Goal: Information Seeking & Learning: Find contact information

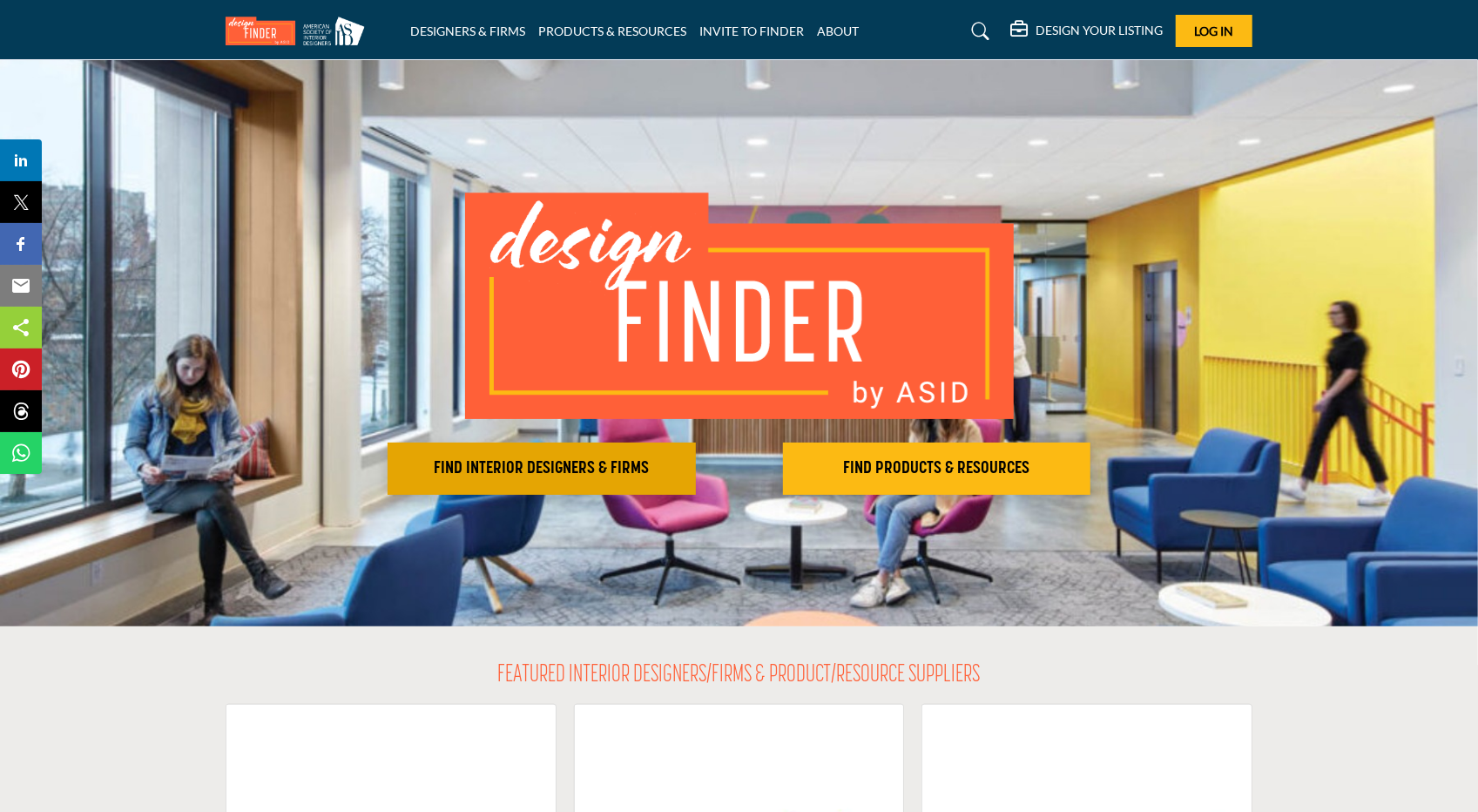
click at [563, 478] on h2 "FIND INTERIOR DESIGNERS & FIRMS" at bounding box center [541, 468] width 298 height 21
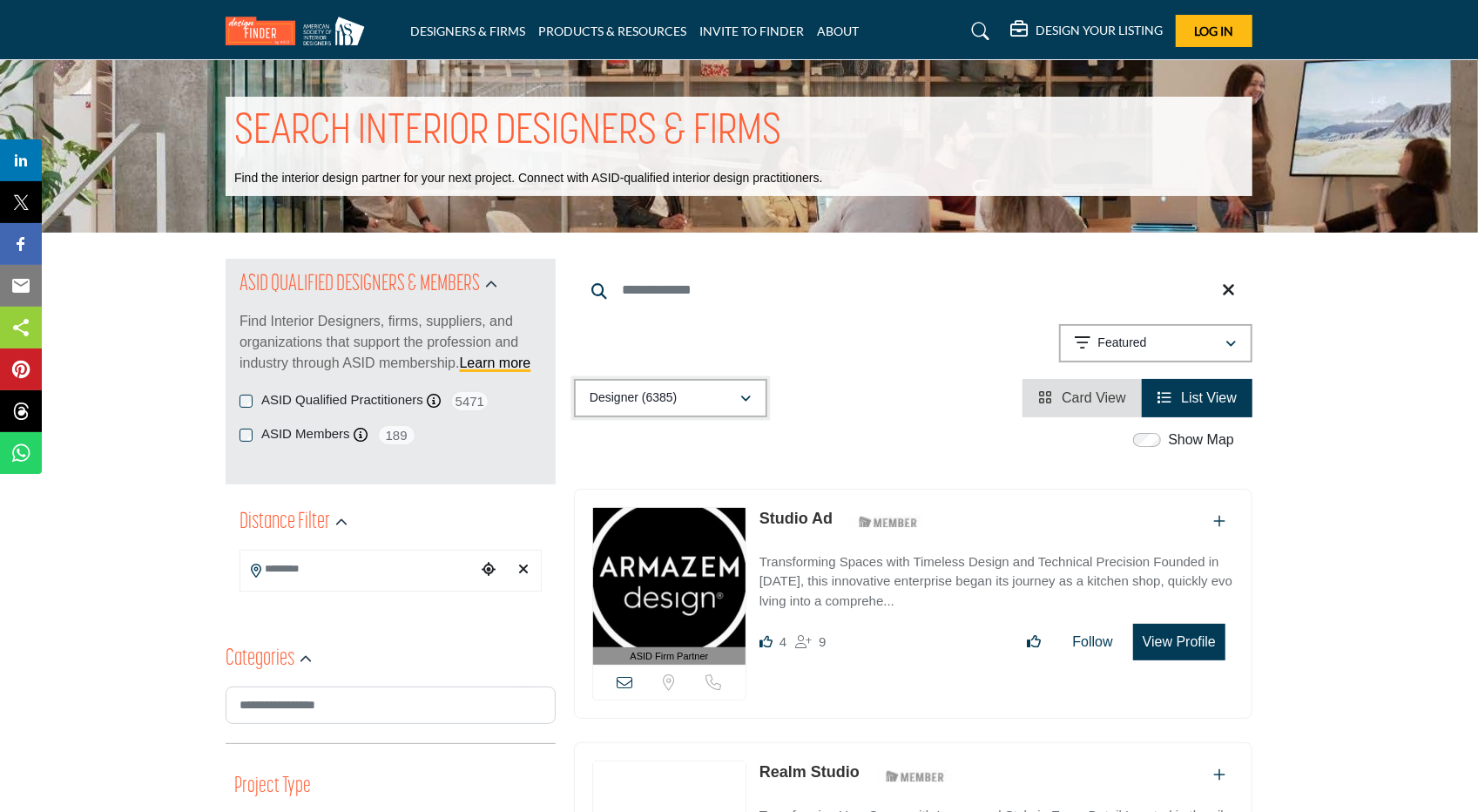
click at [680, 392] on div "Designer (6385)" at bounding box center [665, 397] width 150 height 21
click at [681, 392] on div "Designer (6385)" at bounding box center [665, 397] width 150 height 21
click at [1175, 345] on div "Featured" at bounding box center [1149, 342] width 150 height 21
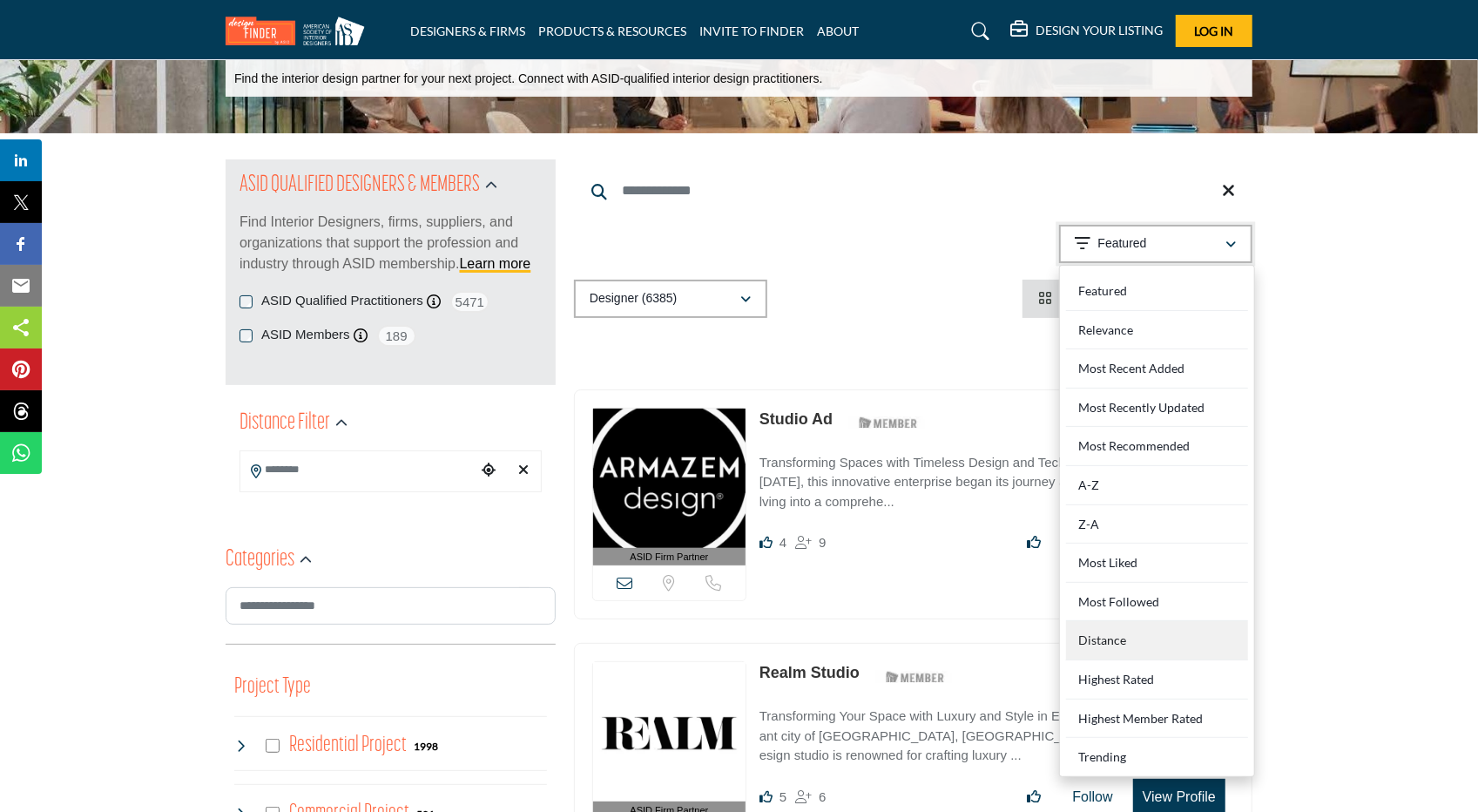
scroll to position [115, 0]
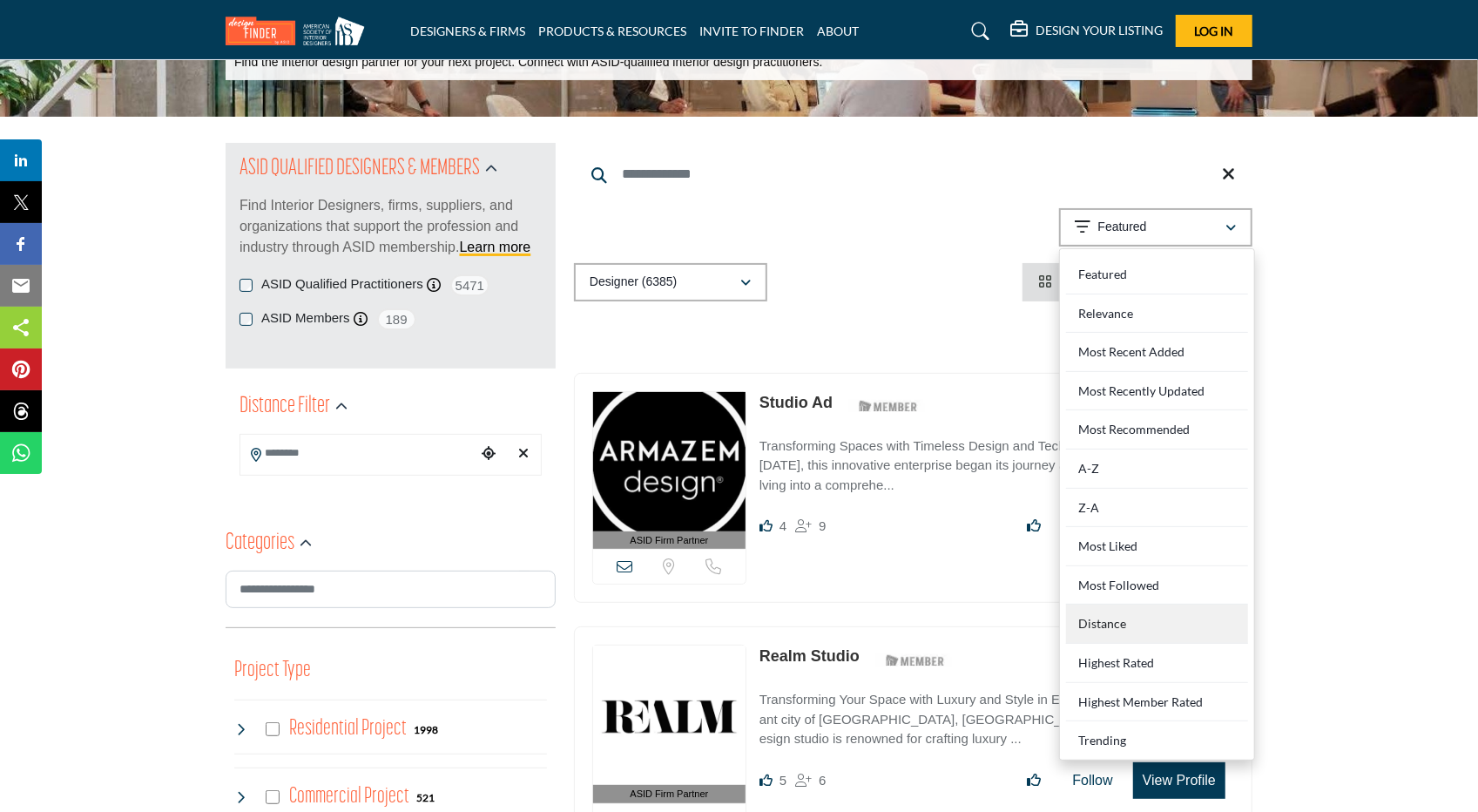
click at [1188, 620] on div "Distance" at bounding box center [1157, 624] width 182 height 39
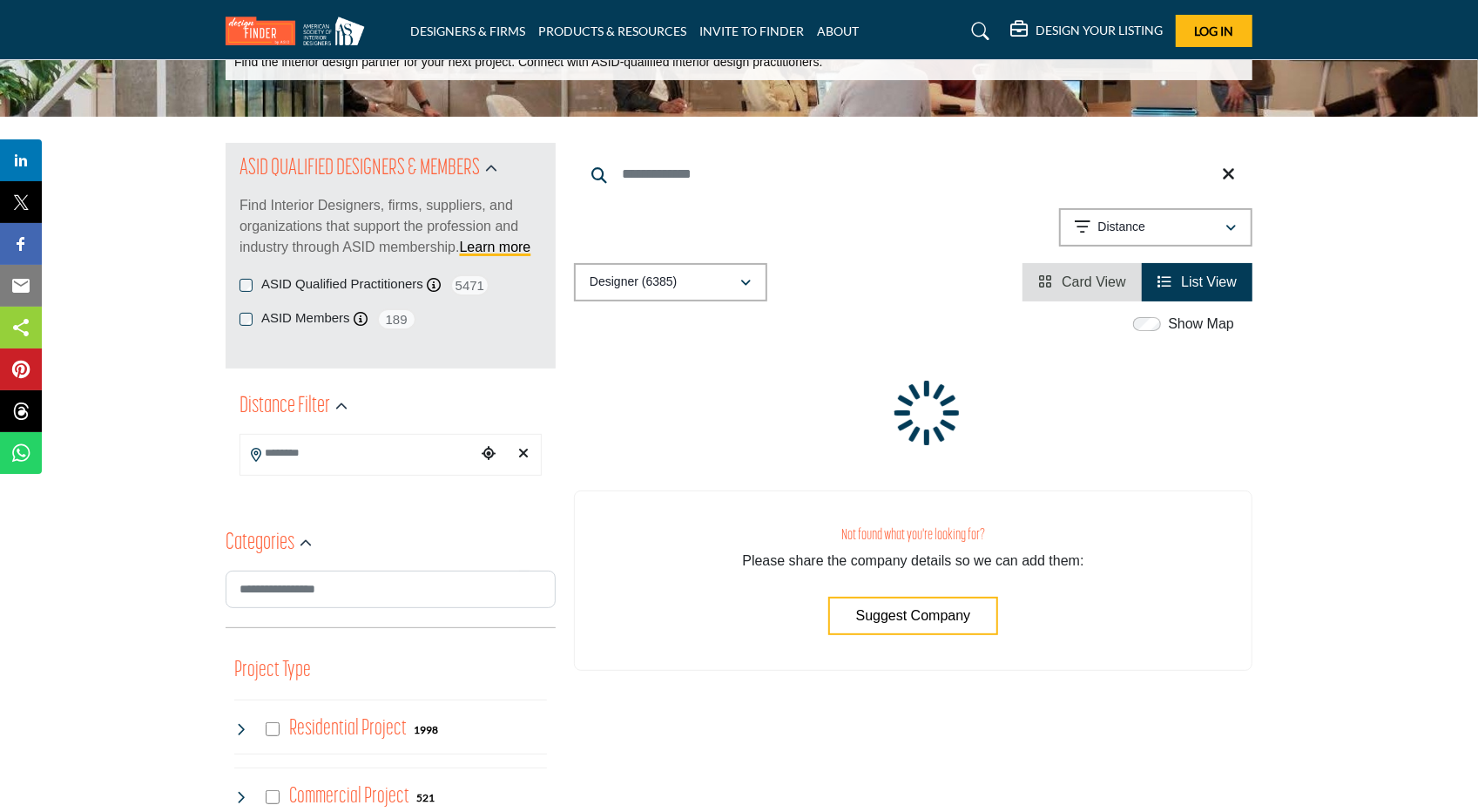
click at [422, 448] on input "Search Location" at bounding box center [358, 453] width 235 height 34
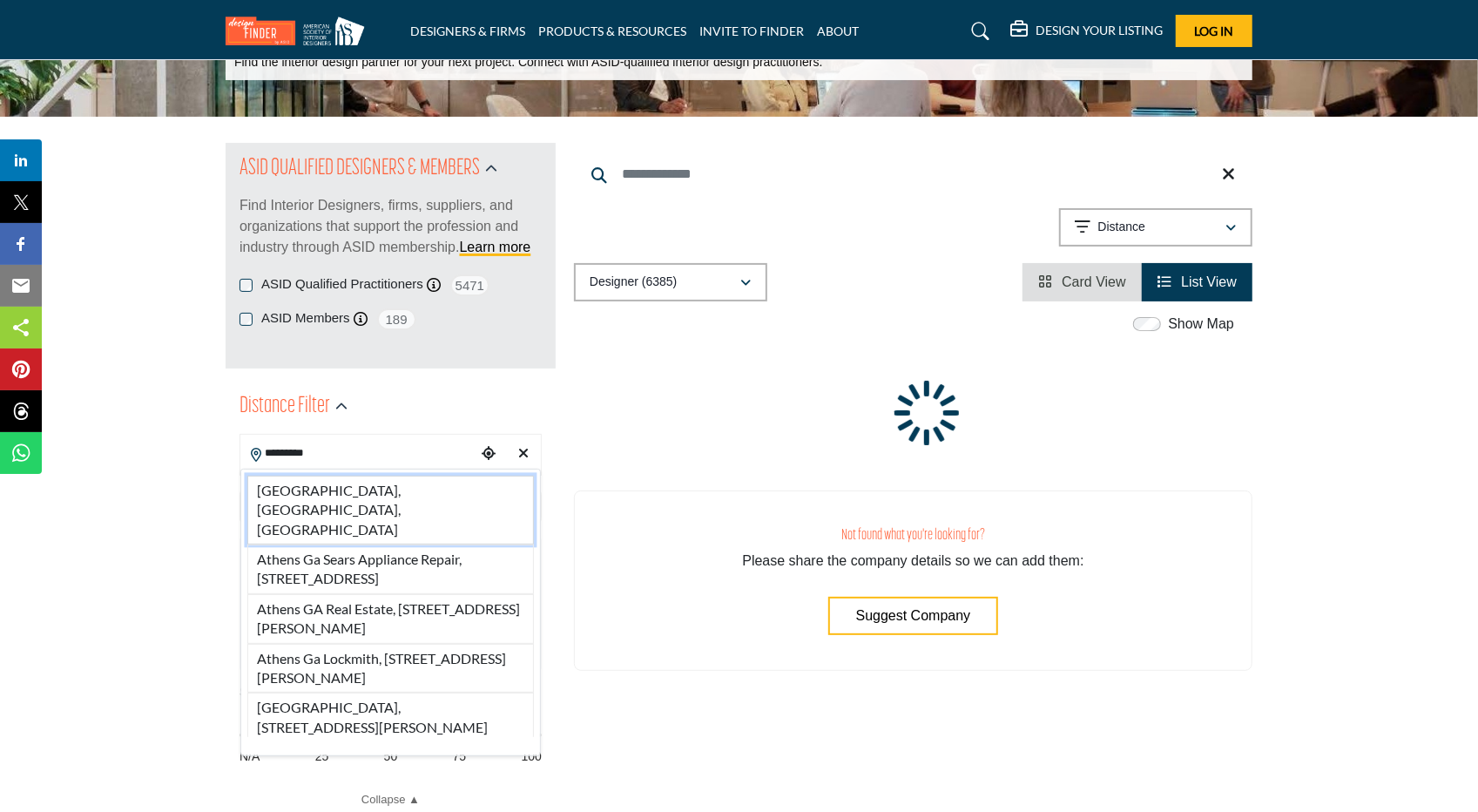
click at [387, 495] on li "Athens, GA, USA" at bounding box center [391, 510] width 287 height 68
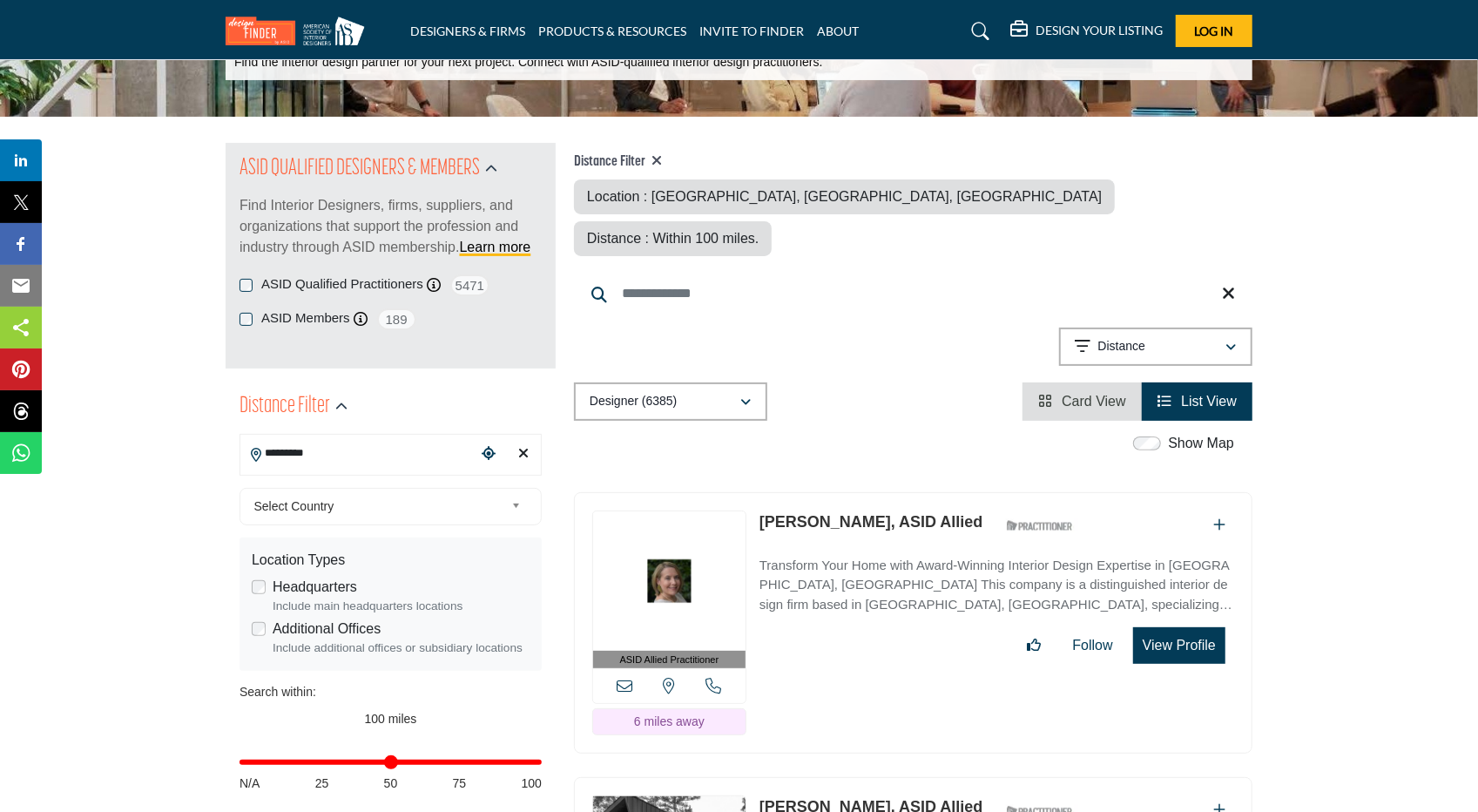
type input "**********"
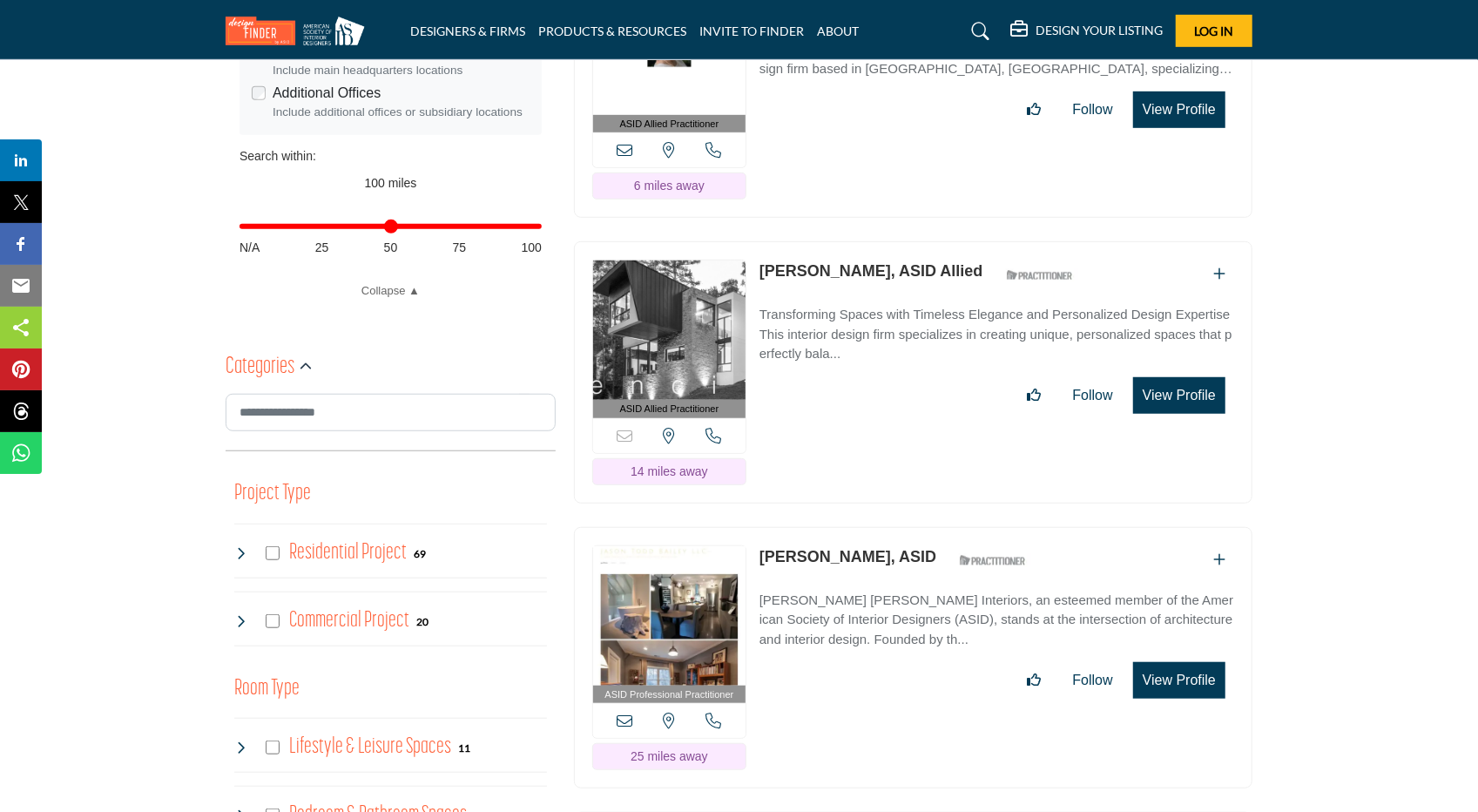
scroll to position [812, 0]
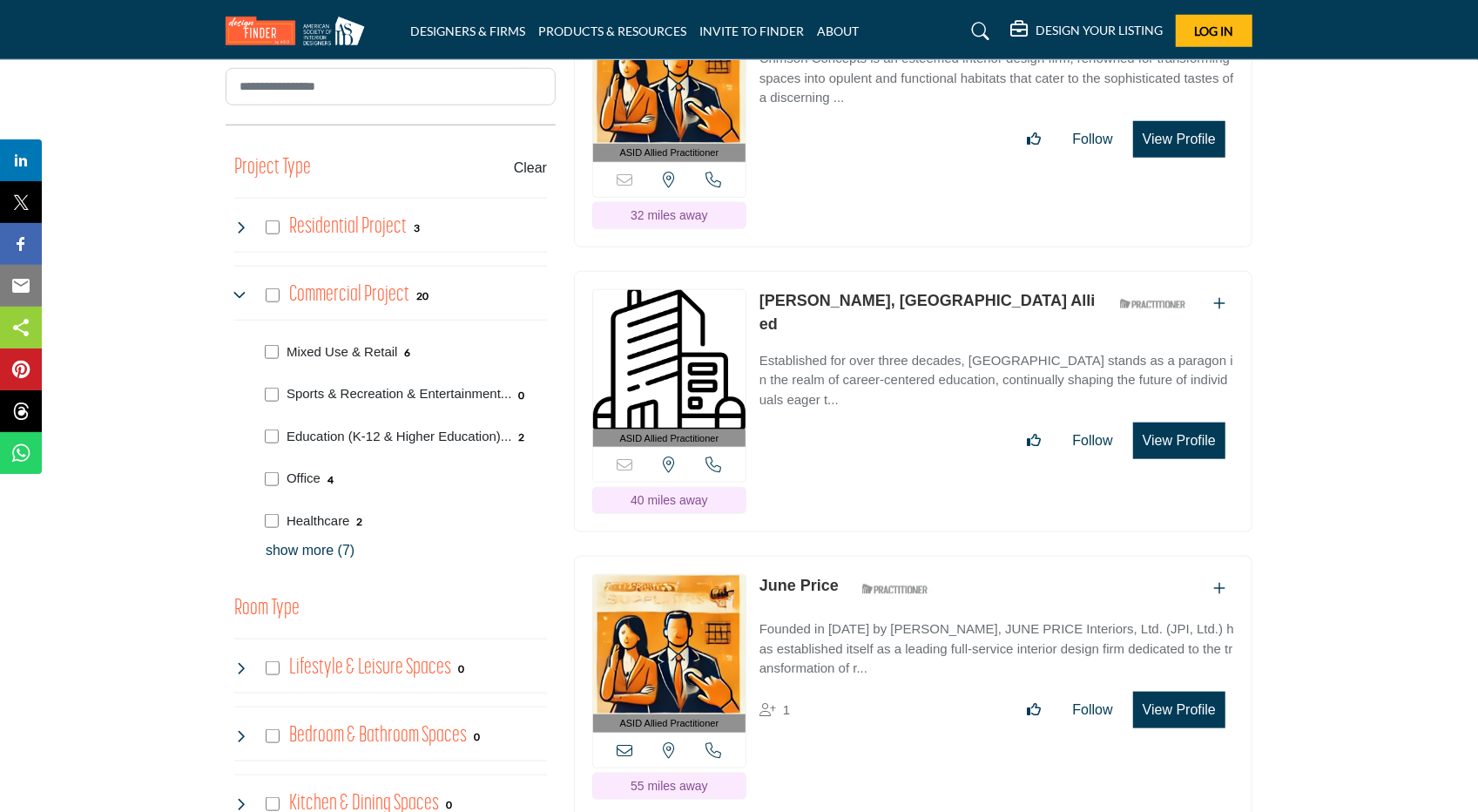
scroll to position [1045, 0]
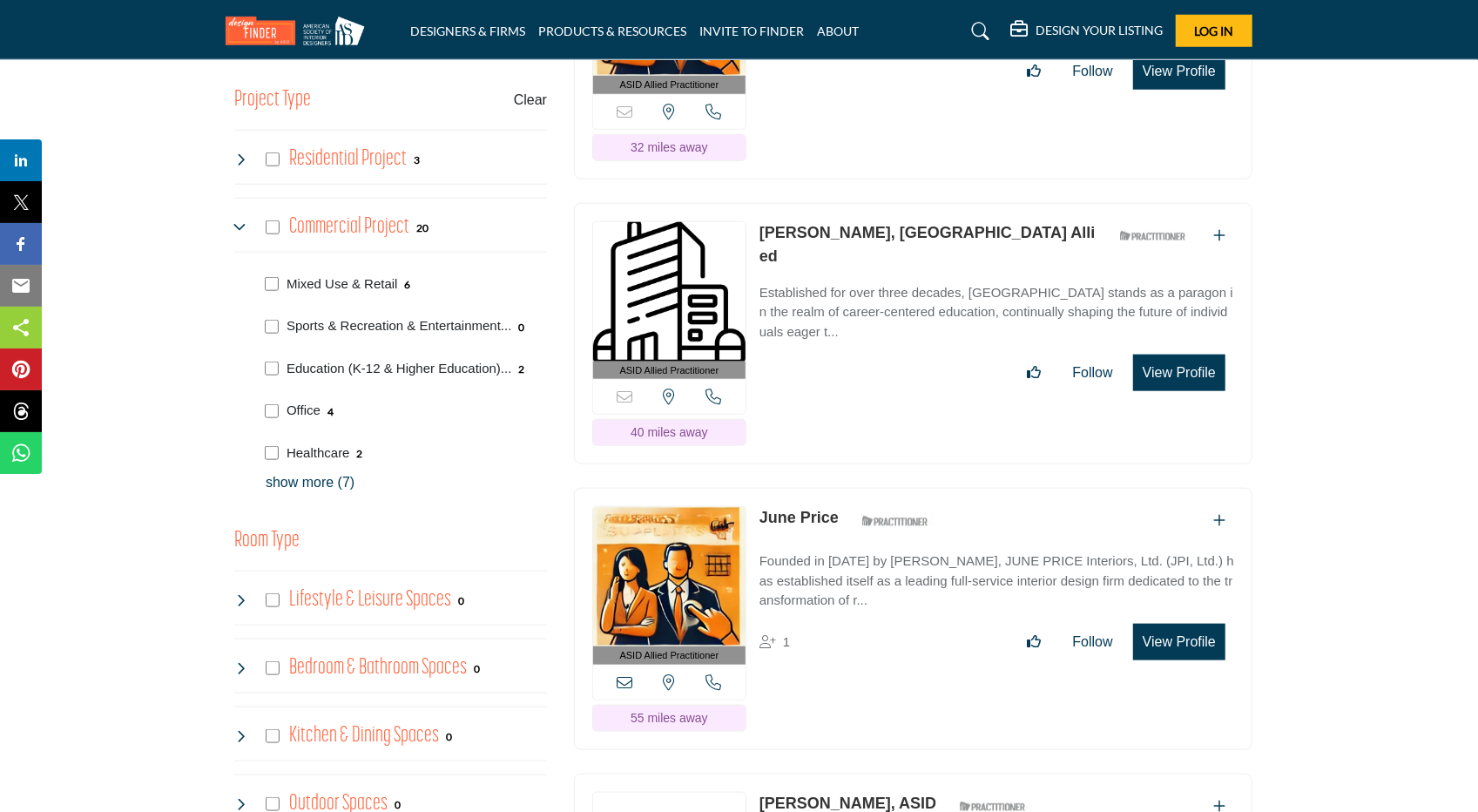
click at [285, 325] on div "Sports & Recreation & Entertainment... 0" at bounding box center [404, 326] width 240 height 21
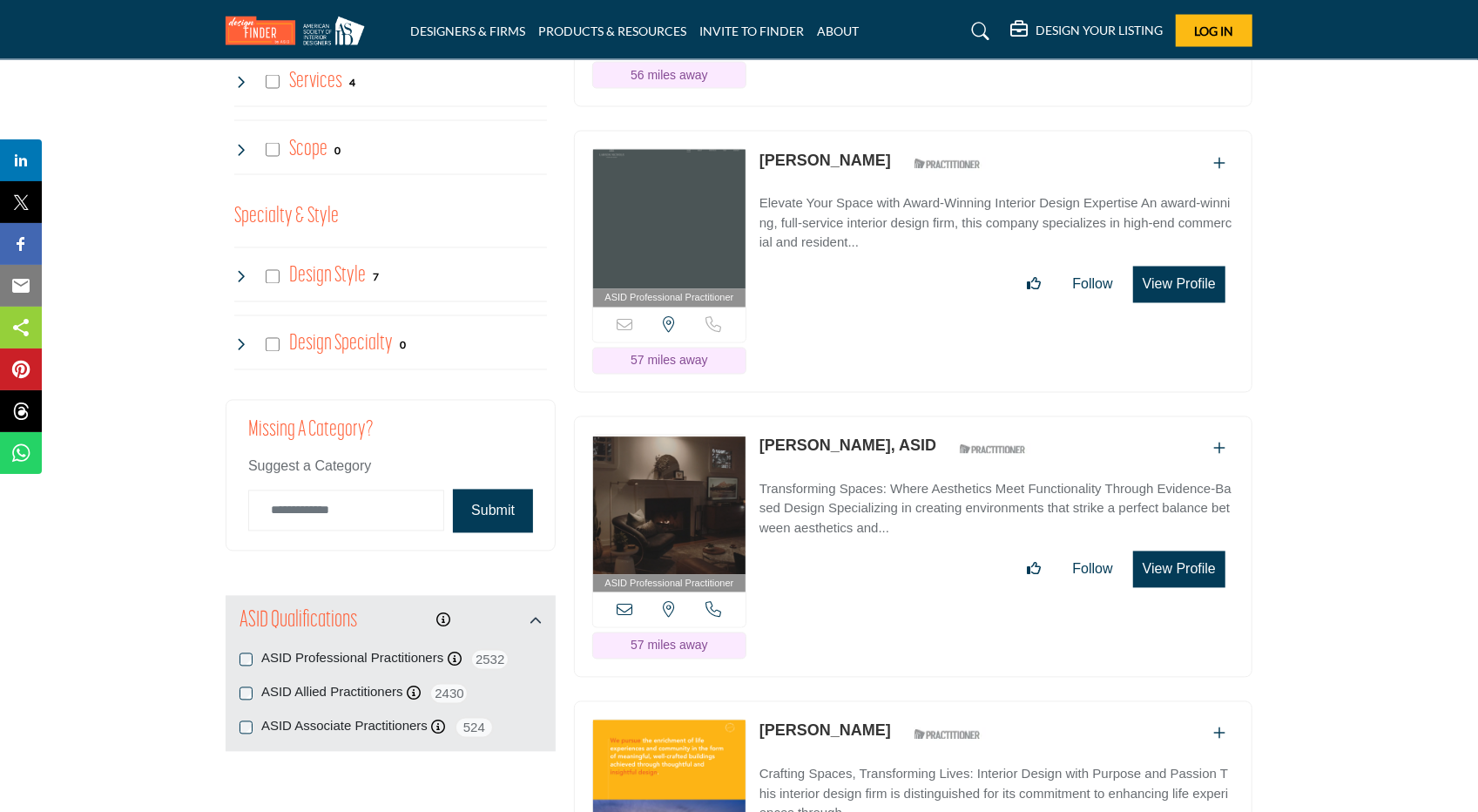
scroll to position [2090, 0]
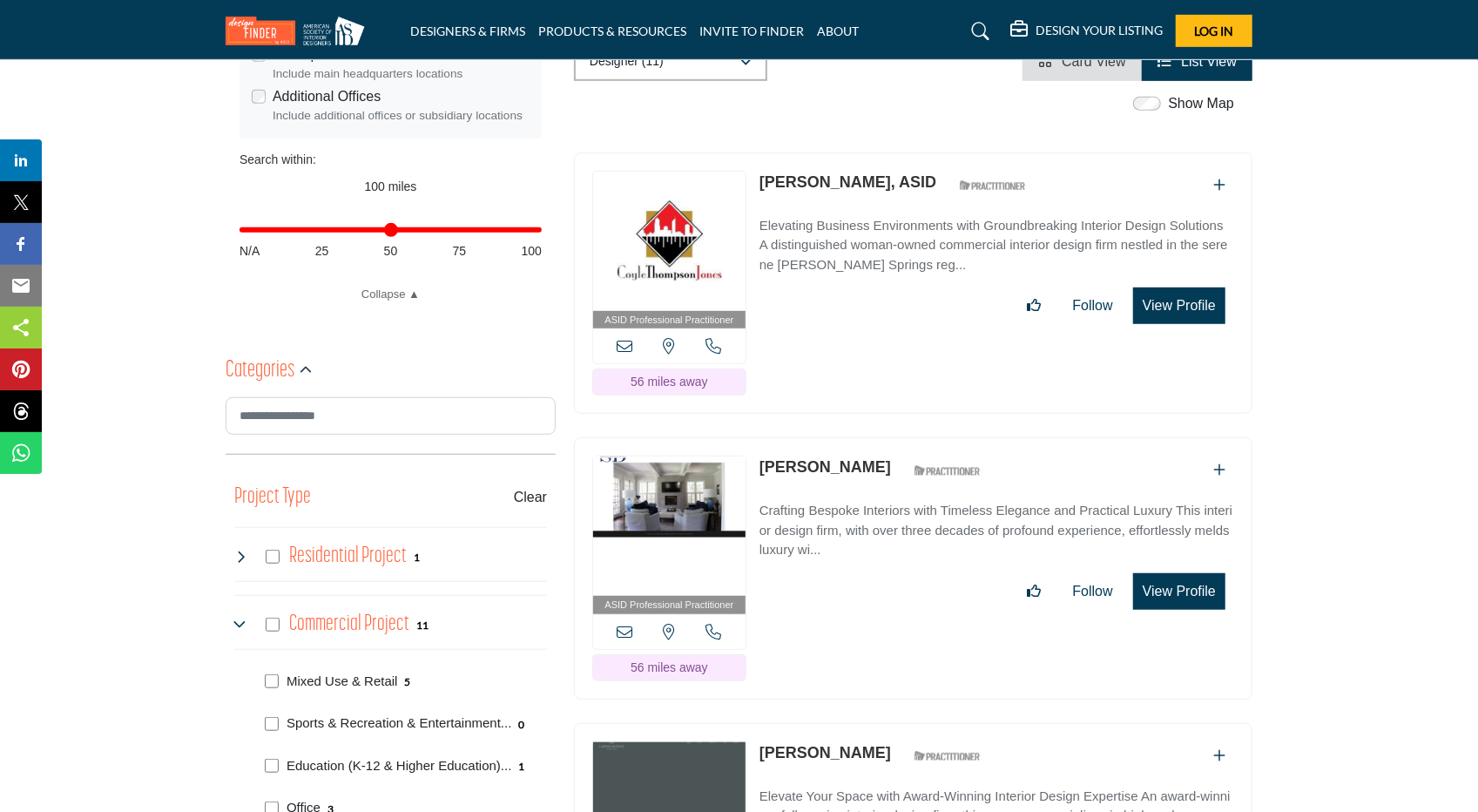
scroll to position [580, 0]
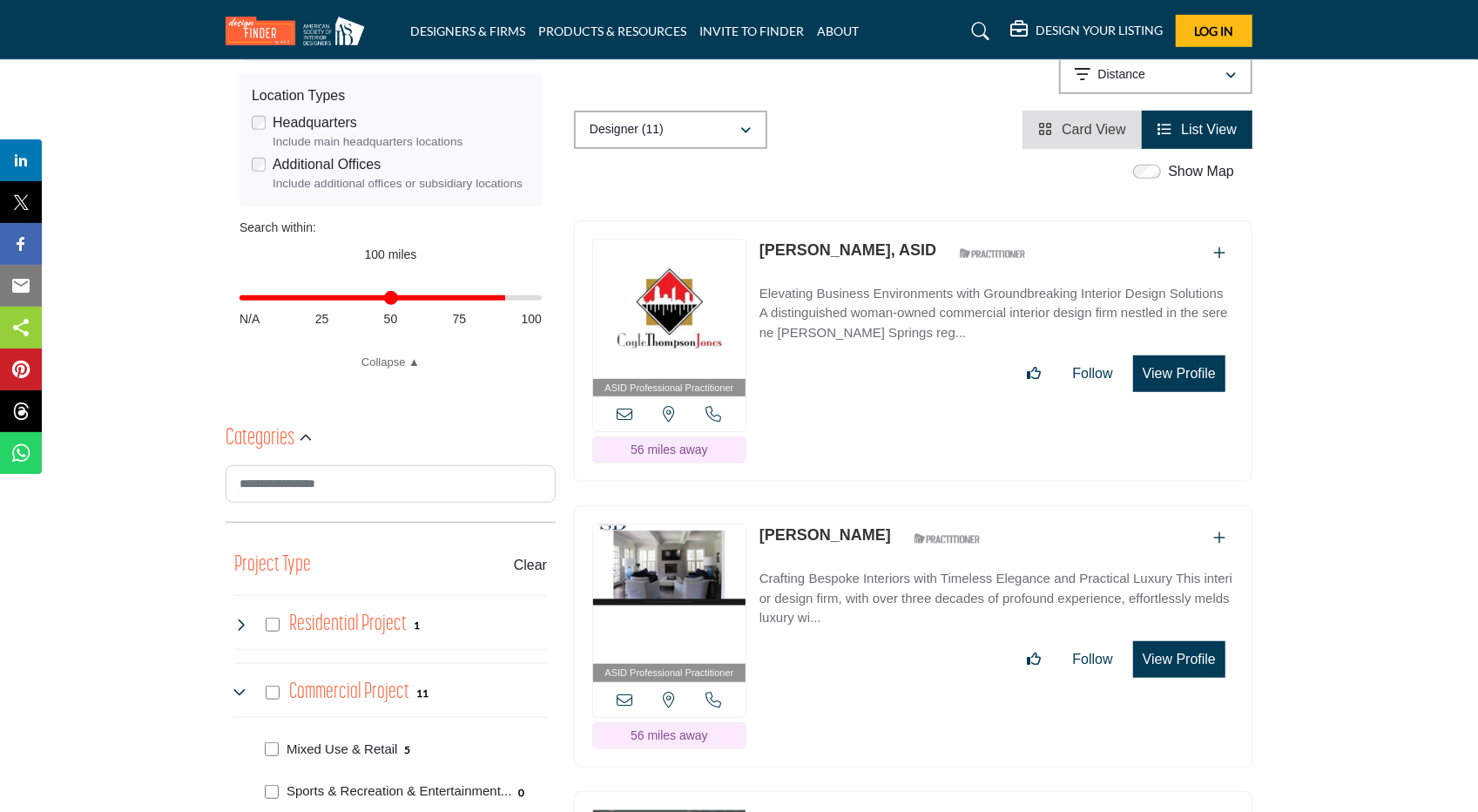
drag, startPoint x: 534, startPoint y: 298, endPoint x: 502, endPoint y: 297, distance: 32.0
type input "**"
click at [502, 297] on input "Distance in miles" at bounding box center [391, 298] width 302 height 4
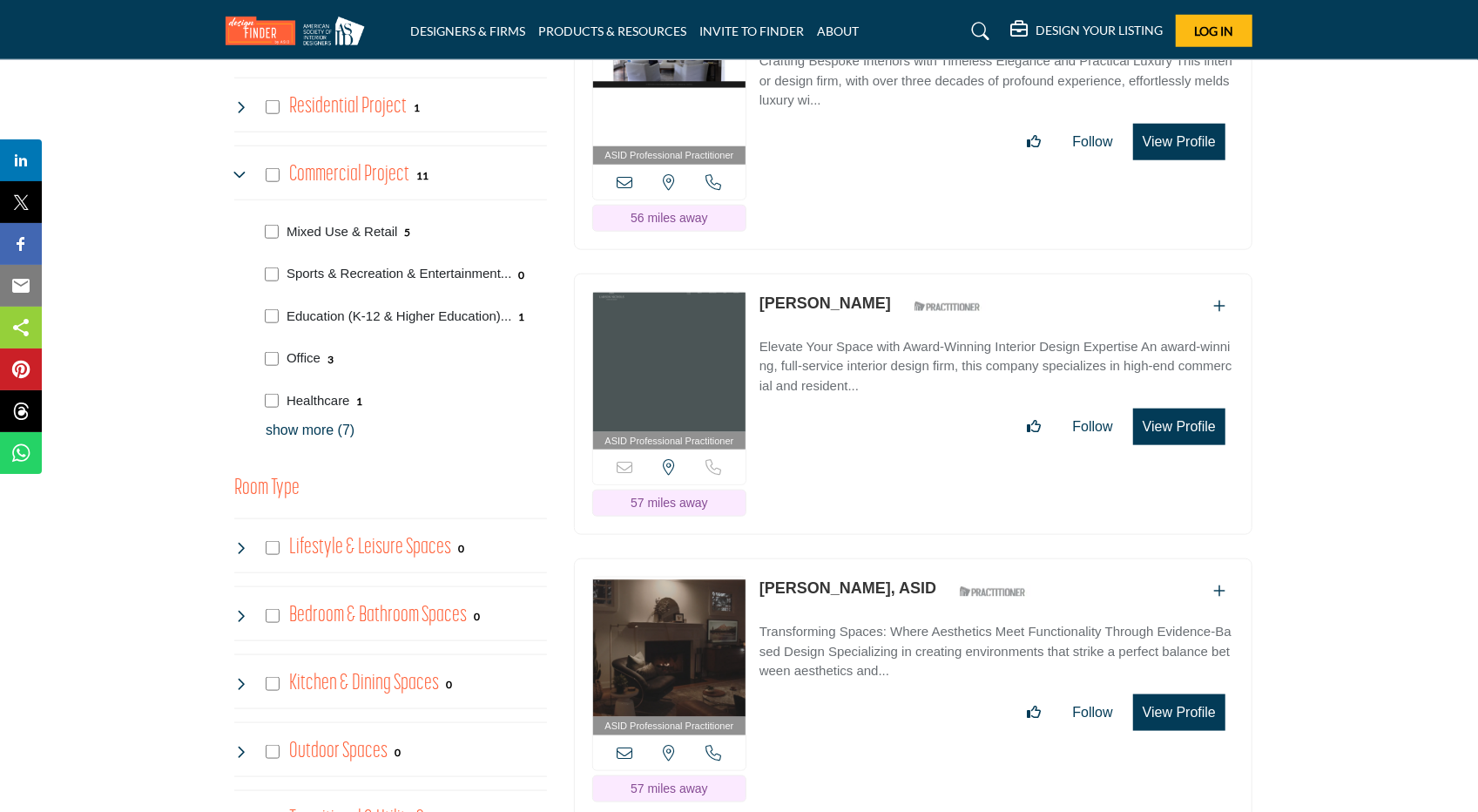
scroll to position [781, 0]
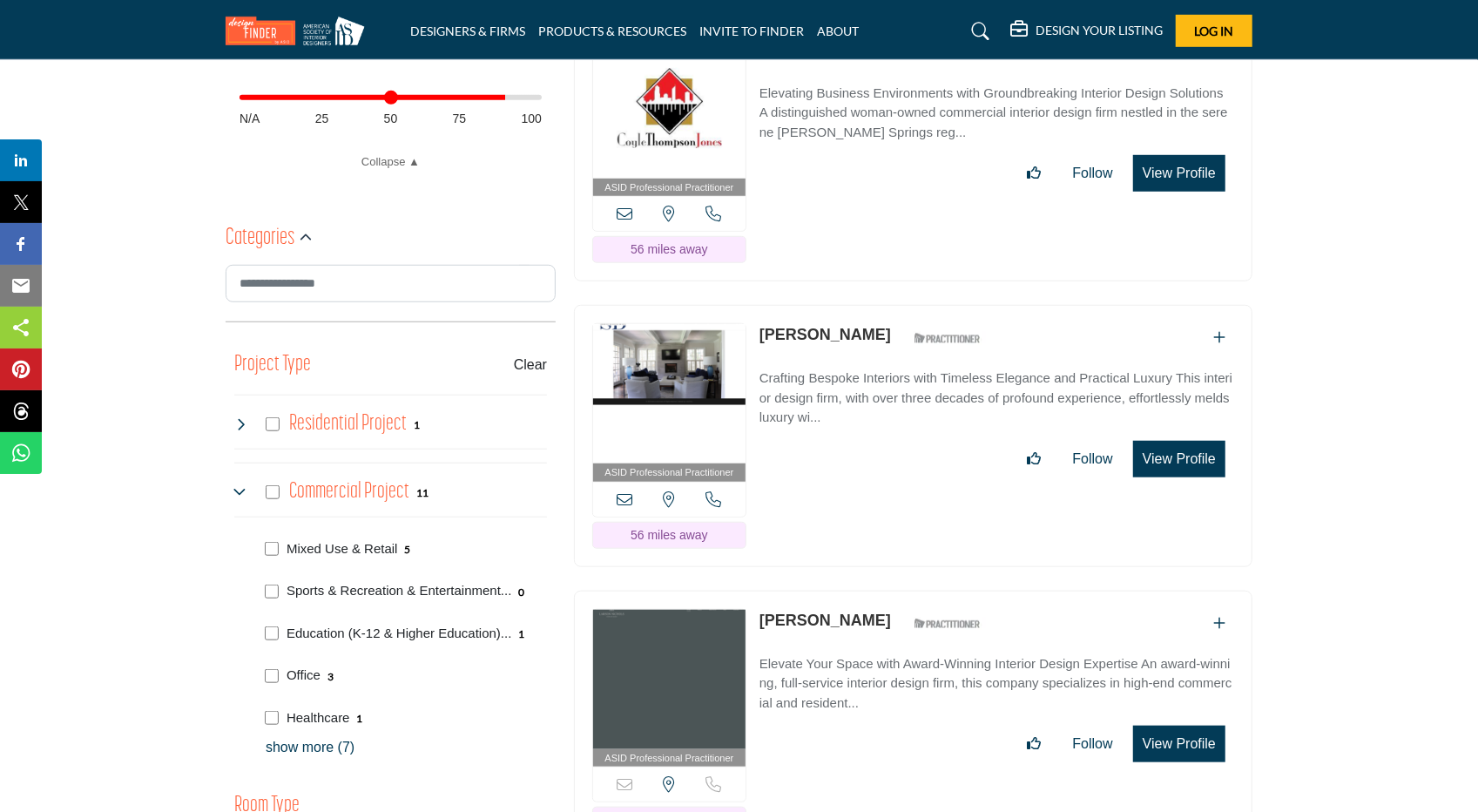
drag, startPoint x: 806, startPoint y: 560, endPoint x: 1280, endPoint y: 566, distance: 474.0
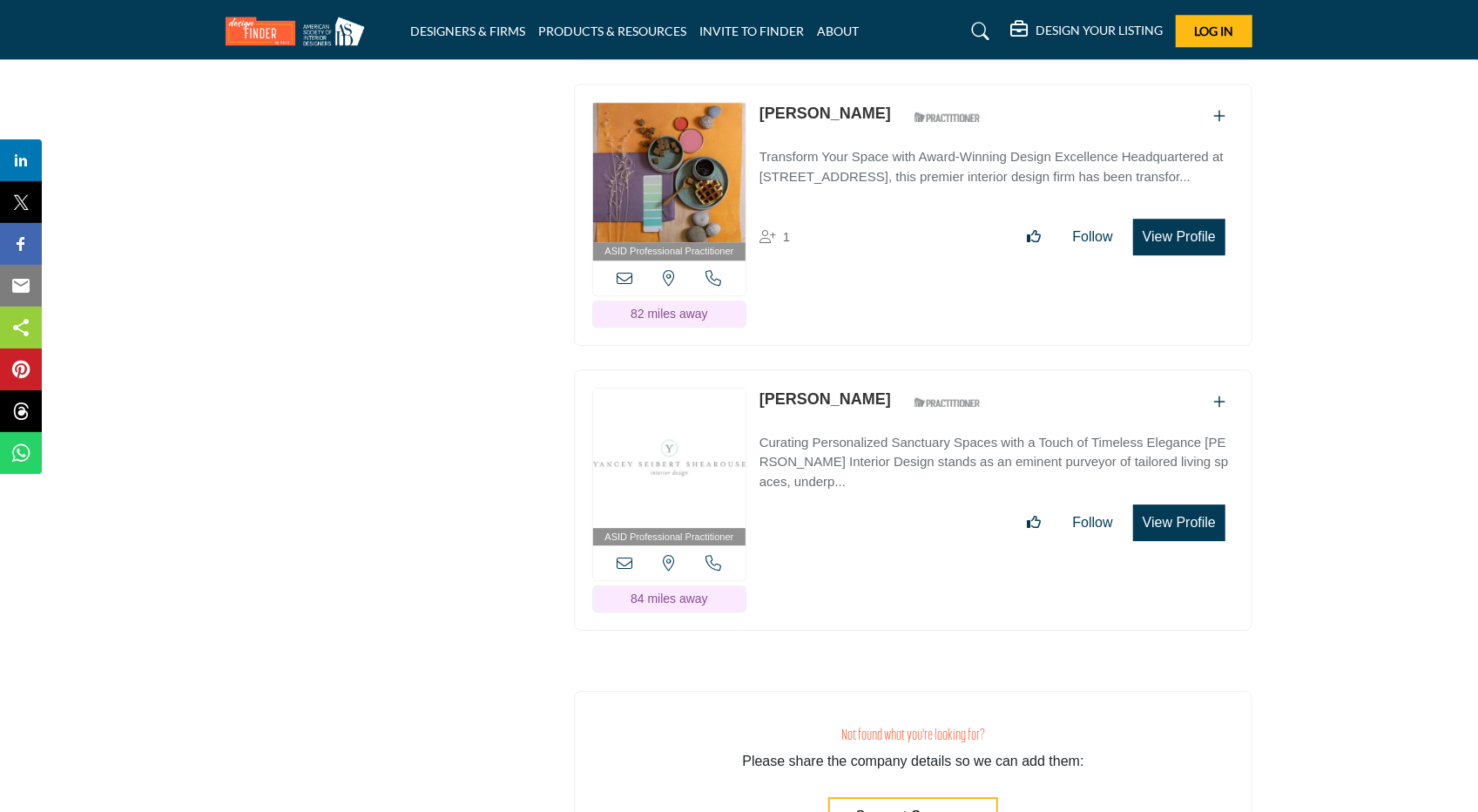
scroll to position [3335, 0]
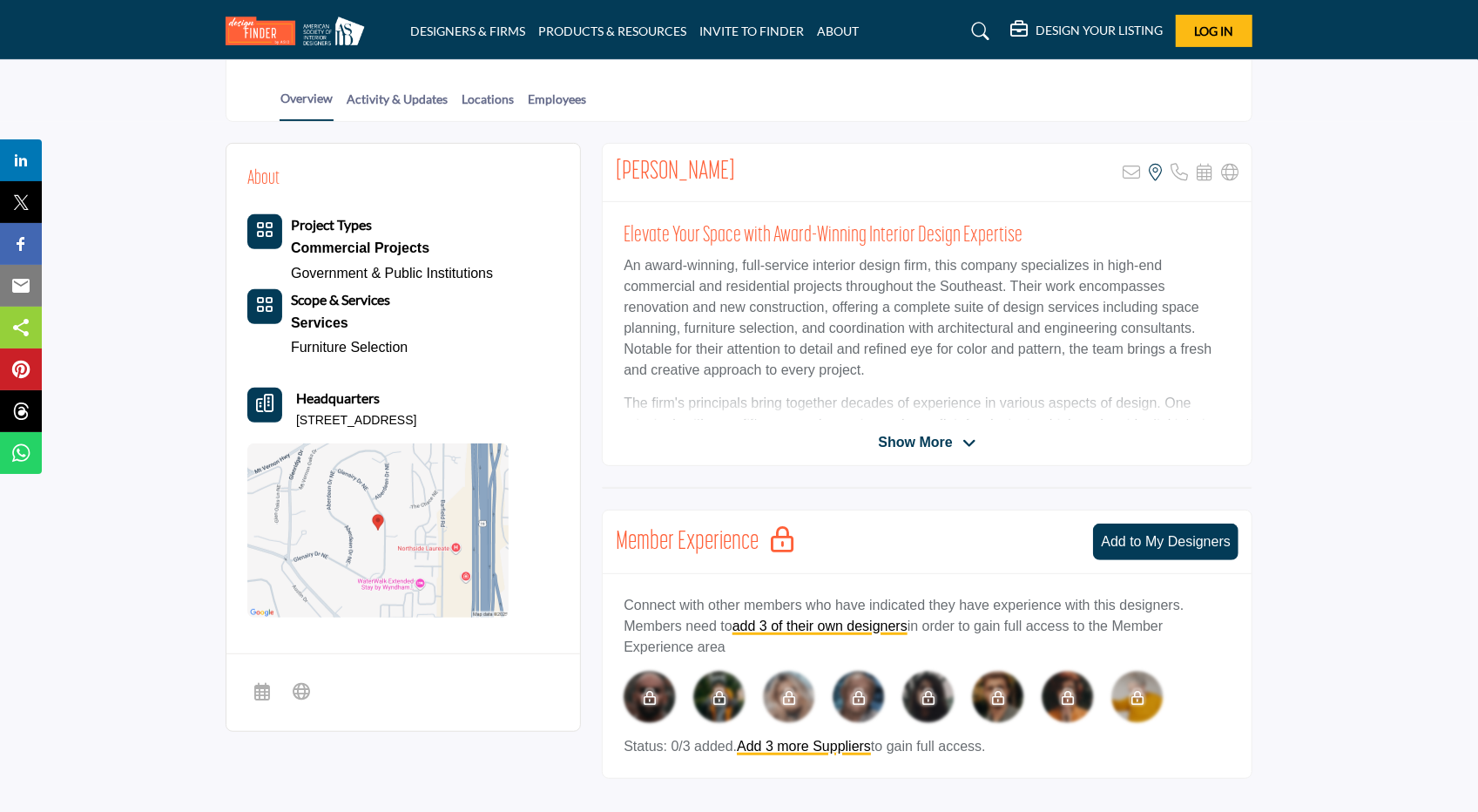
scroll to position [348, 0]
click at [907, 439] on span "Show More" at bounding box center [915, 441] width 74 height 21
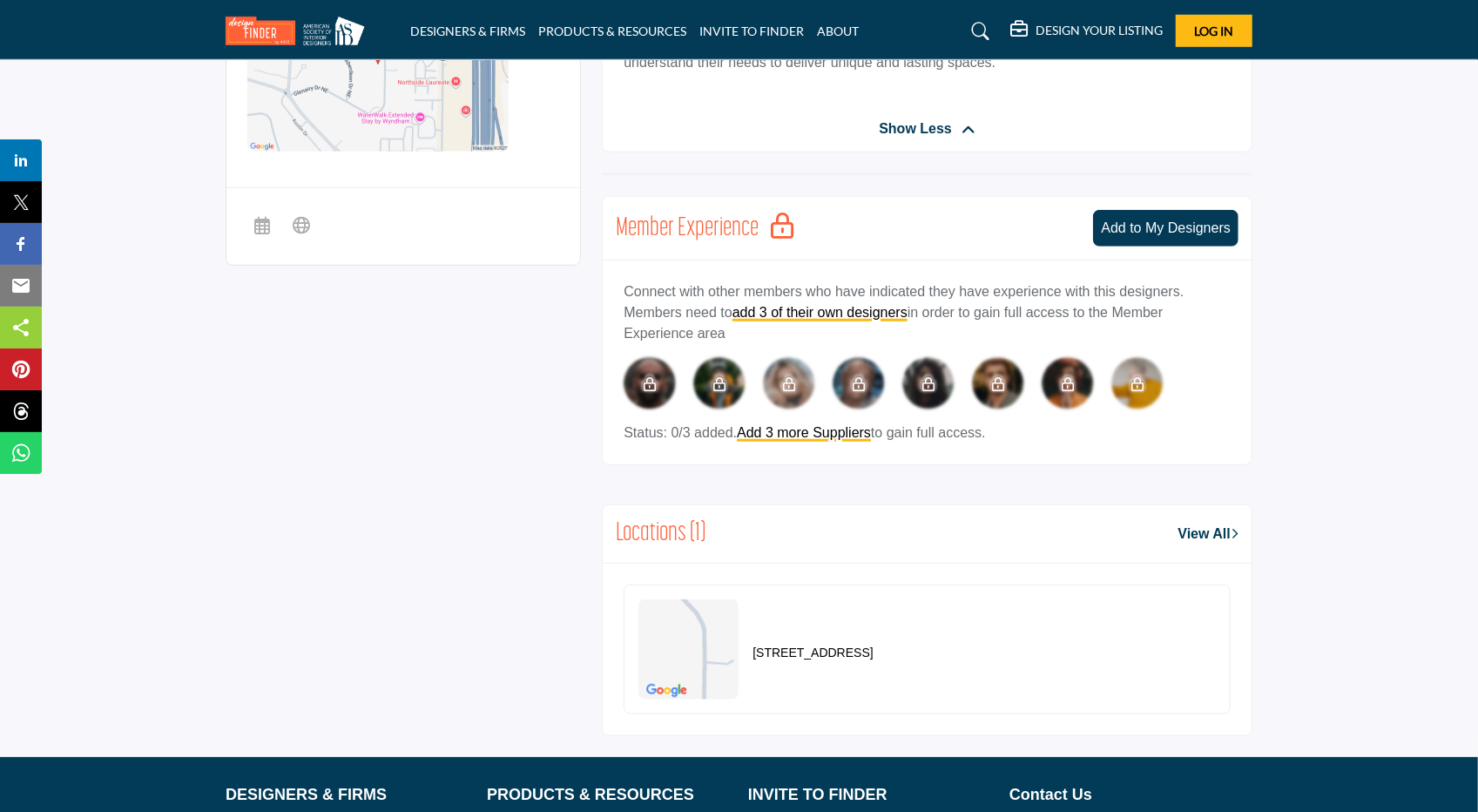
scroll to position [1008, 0]
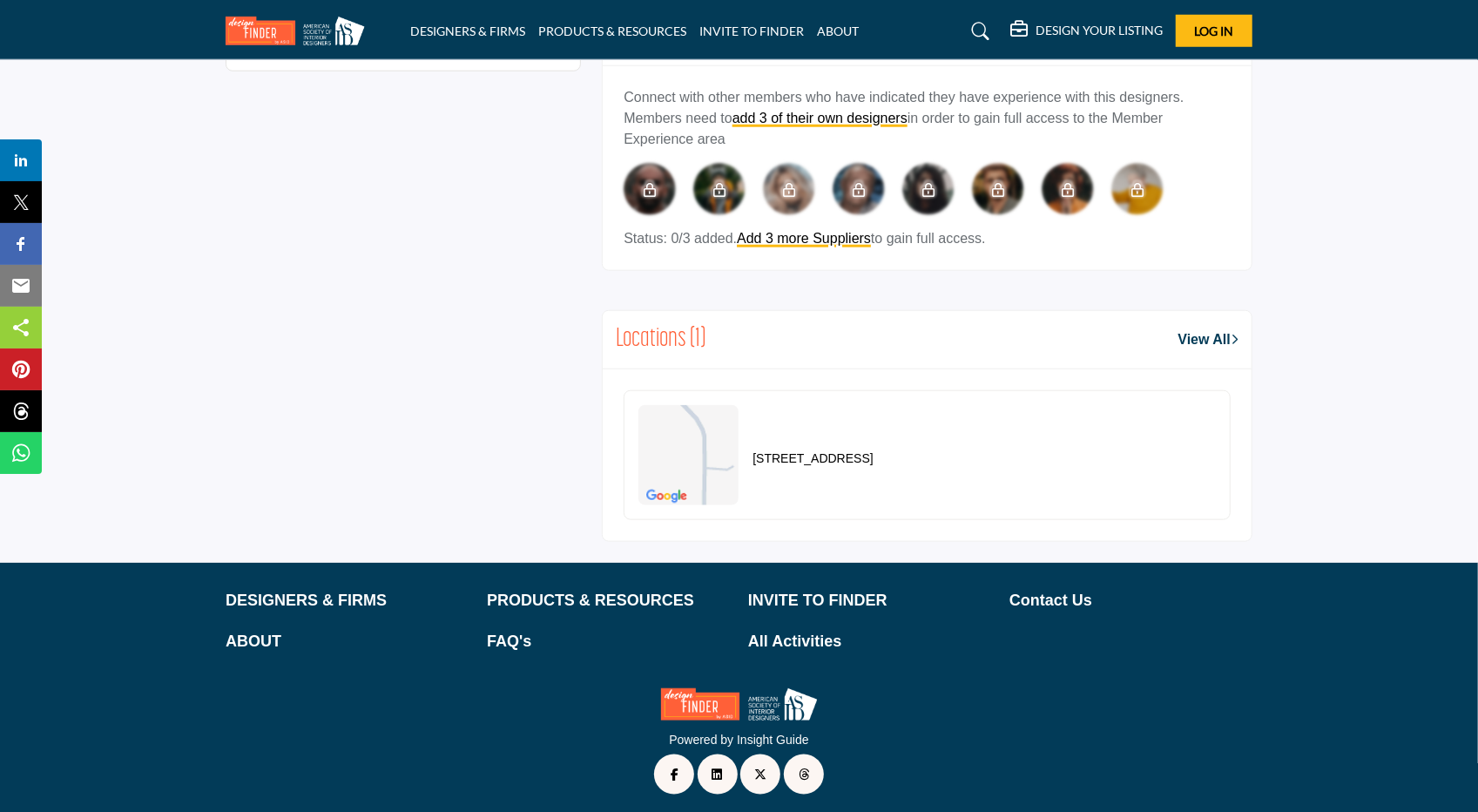
drag, startPoint x: 704, startPoint y: 457, endPoint x: 993, endPoint y: 488, distance: 290.7
click at [1011, 498] on div "780 Glenairy Dr, 30328-4217, USA" at bounding box center [927, 455] width 607 height 130
drag, startPoint x: 961, startPoint y: 454, endPoint x: 753, endPoint y: 456, distance: 208.0
click at [753, 456] on div "780 Glenairy Dr, 30328-4217, USA" at bounding box center [927, 455] width 607 height 130
copy p "780 Glenairy Dr, 30328-4217, USA"
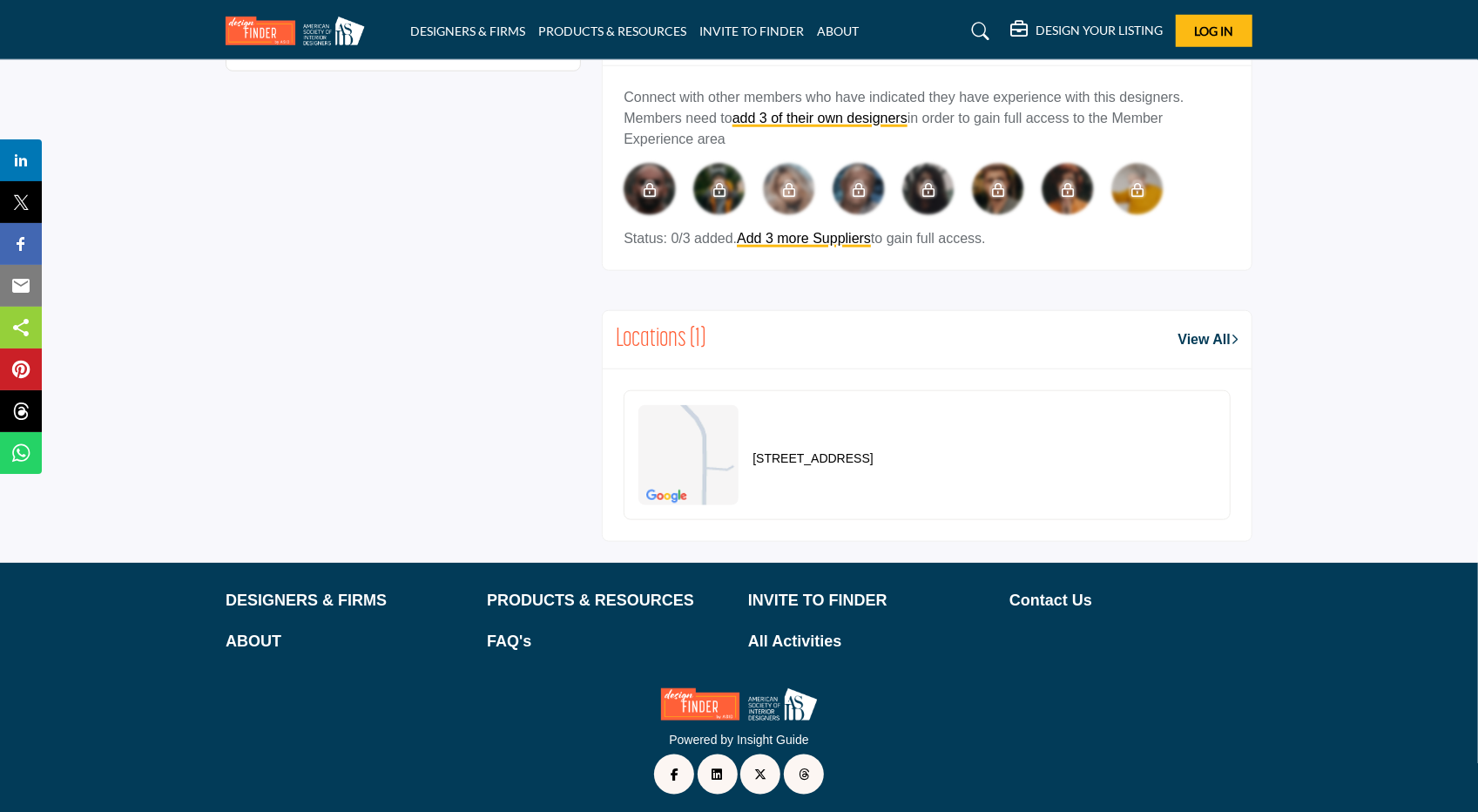
click at [1119, 482] on div "780 Glenairy Dr, 30328-4217, USA" at bounding box center [927, 455] width 607 height 130
click at [1389, 438] on section "About Project Types Commercial Projects Government & Public Institutions Scope …" at bounding box center [739, 12] width 1478 height 1101
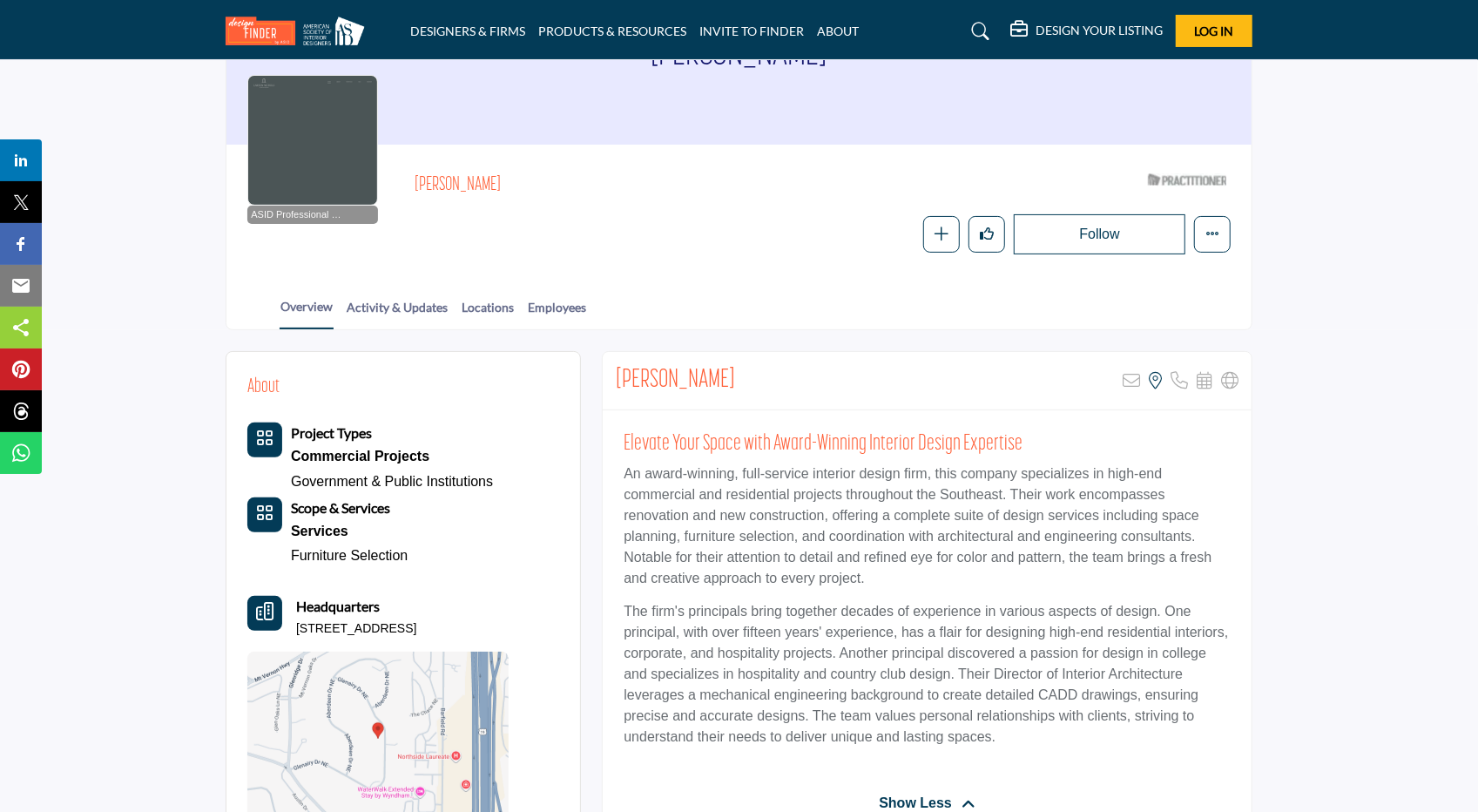
scroll to position [427, 0]
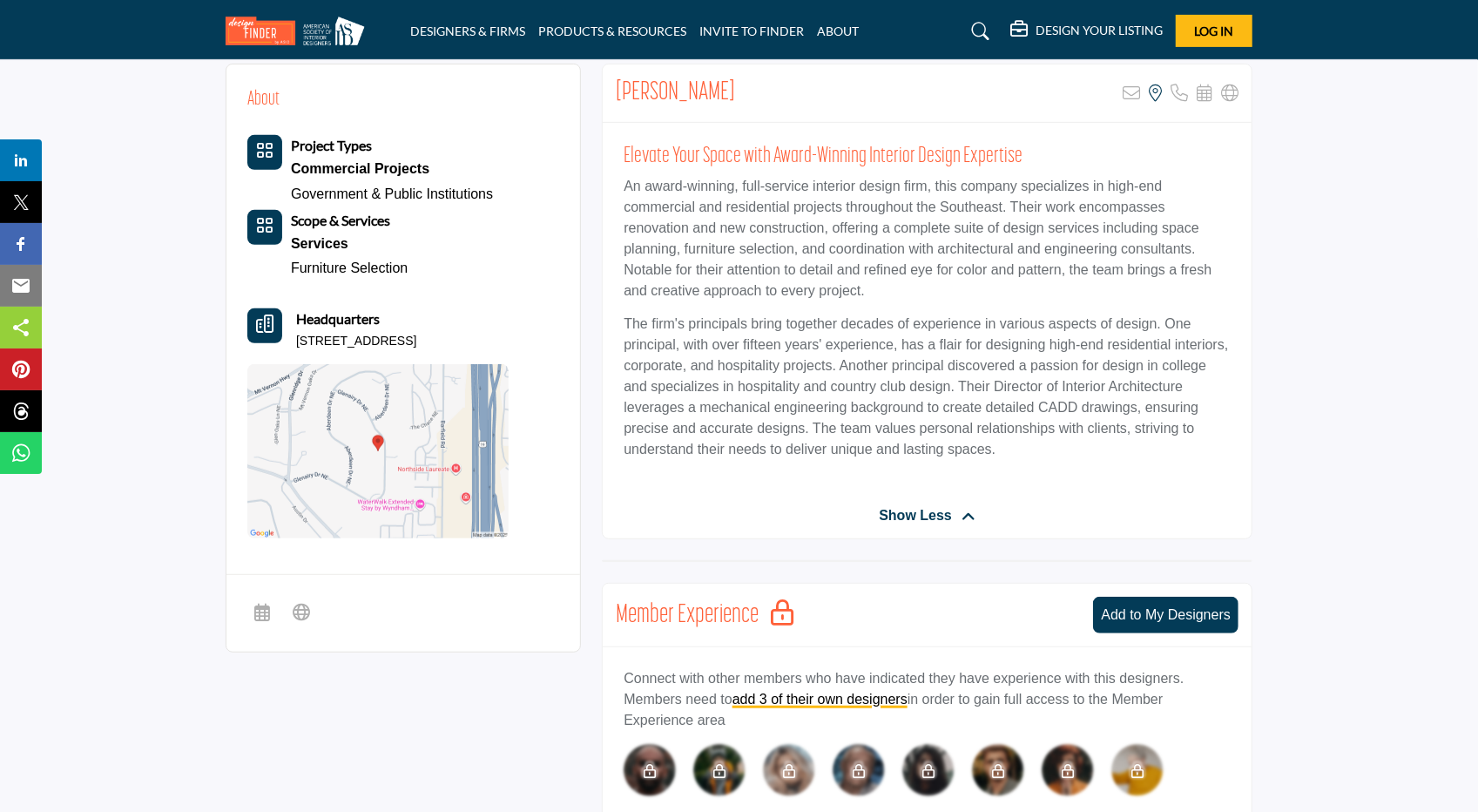
drag, startPoint x: 489, startPoint y: 336, endPoint x: 299, endPoint y: 331, distance: 190.1
click at [299, 331] on div "Headquarters 780 Glenairy Dr, 30328-4217, USA" at bounding box center [378, 329] width 261 height 42
copy p "780 Glenairy Dr, 30328-4217, USA"
drag, startPoint x: 727, startPoint y: 93, endPoint x: 615, endPoint y: 96, distance: 112.0
click at [615, 96] on div "Kelli Larson Sorry, but this listing is on a subscription plan which does not a…" at bounding box center [927, 94] width 649 height 59
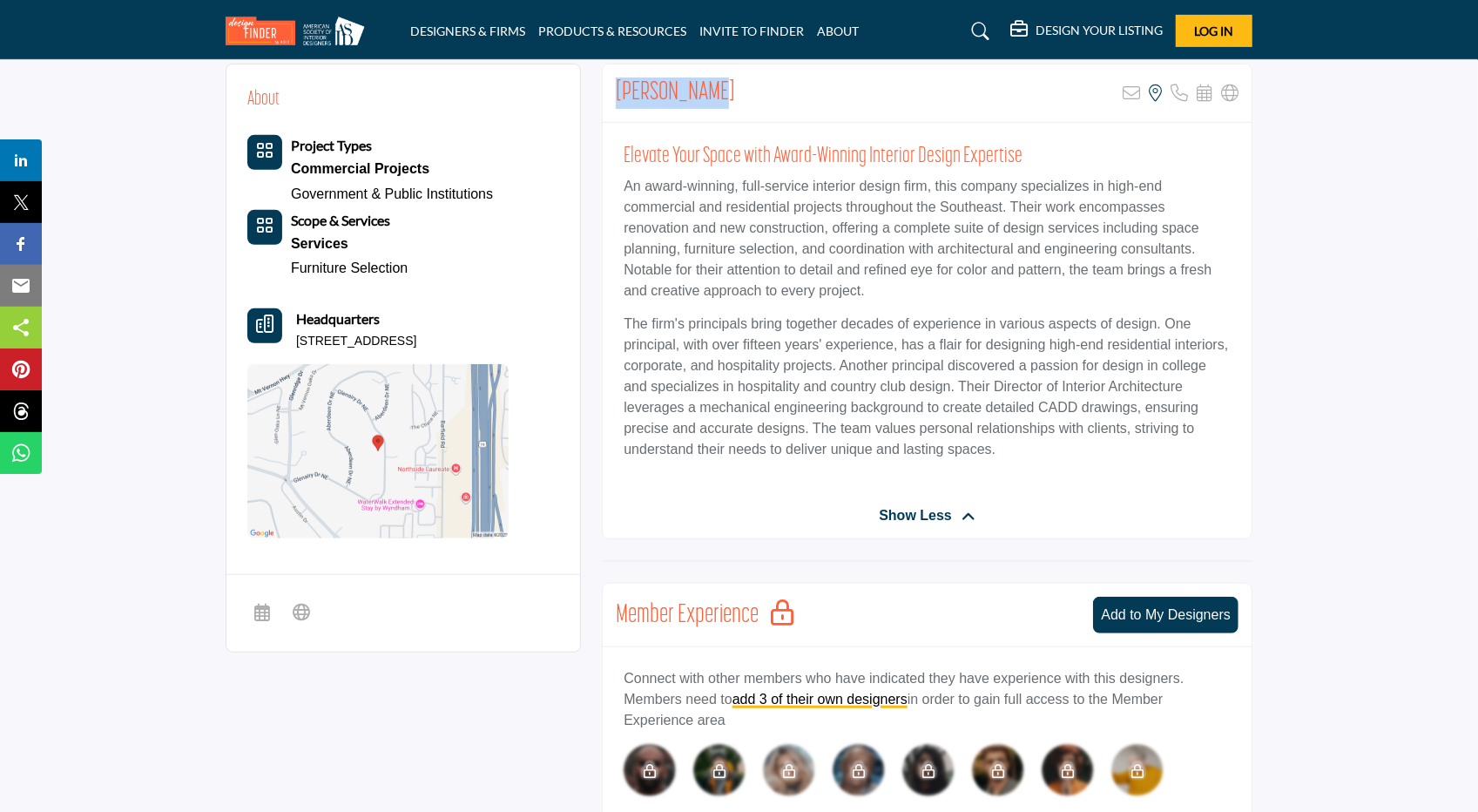
copy h2 "Kelli Larson"
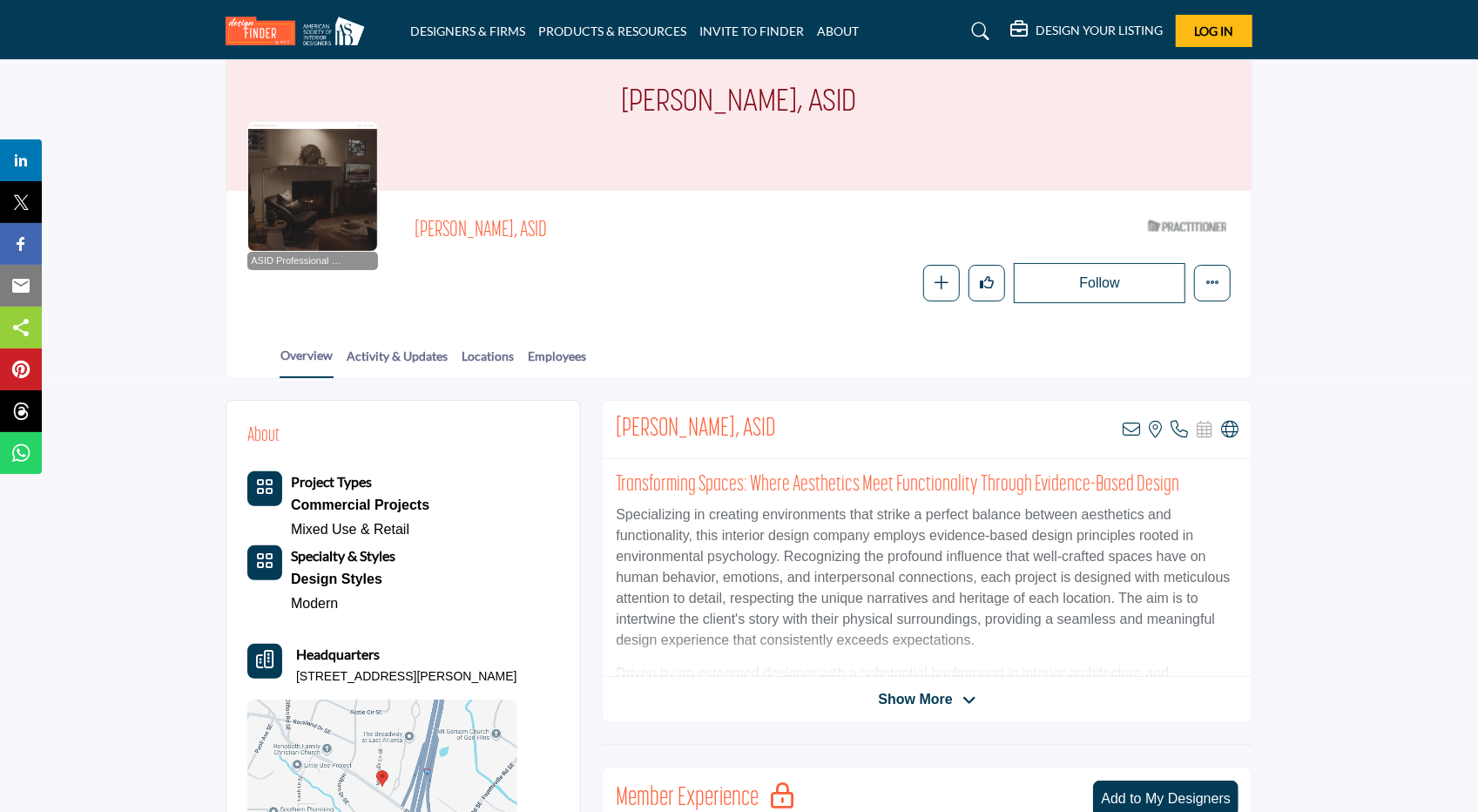
scroll to position [348, 0]
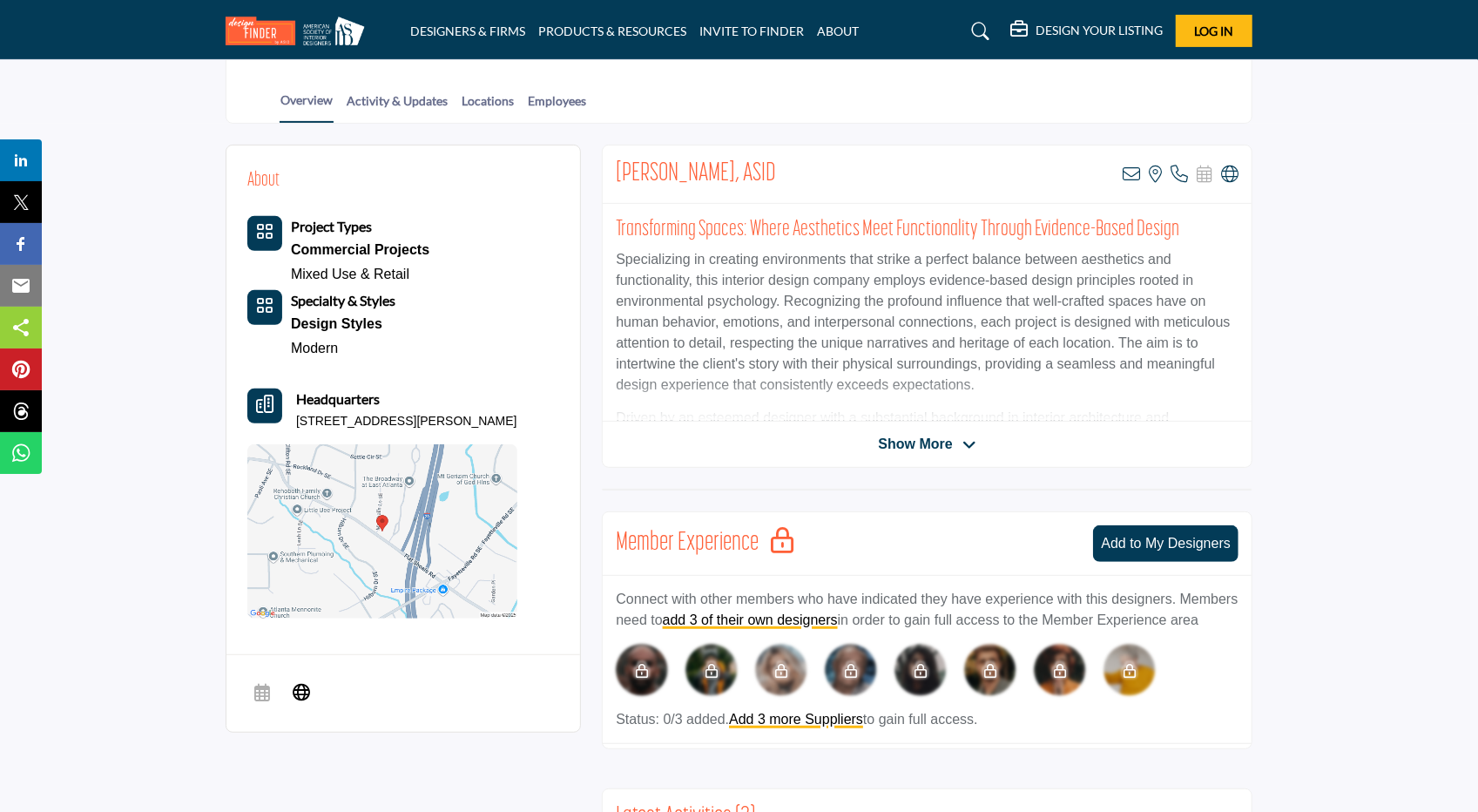
drag, startPoint x: 512, startPoint y: 416, endPoint x: 296, endPoint y: 415, distance: 216.0
click at [296, 415] on div "About Project Types Commercial Projects Mixed Use & Retail Modern" at bounding box center [403, 392] width 312 height 452
copy p "2142 Marshalls Ln SE, 30316-2825, USA"
click at [896, 440] on span "Show More" at bounding box center [915, 443] width 74 height 21
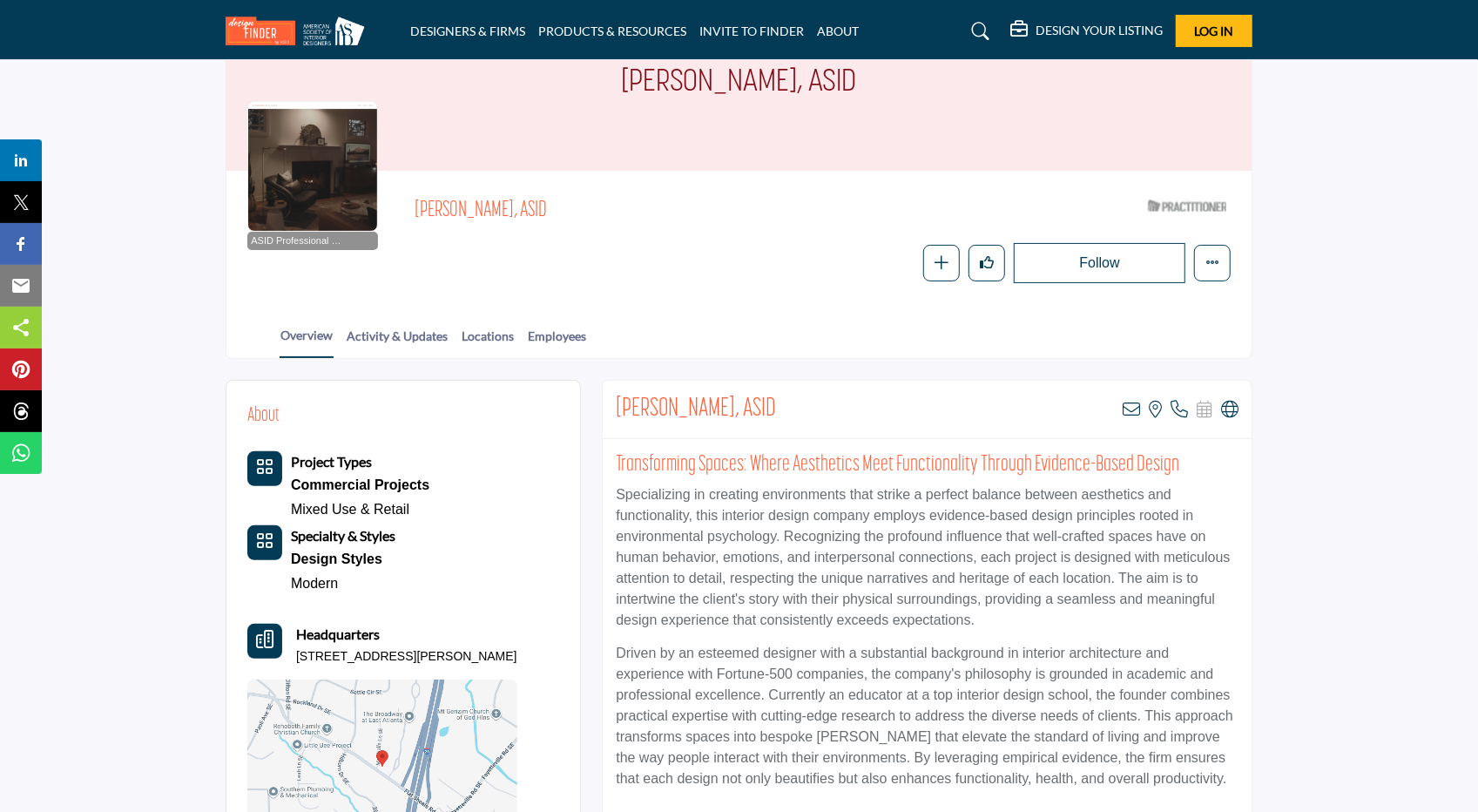
scroll to position [0, 0]
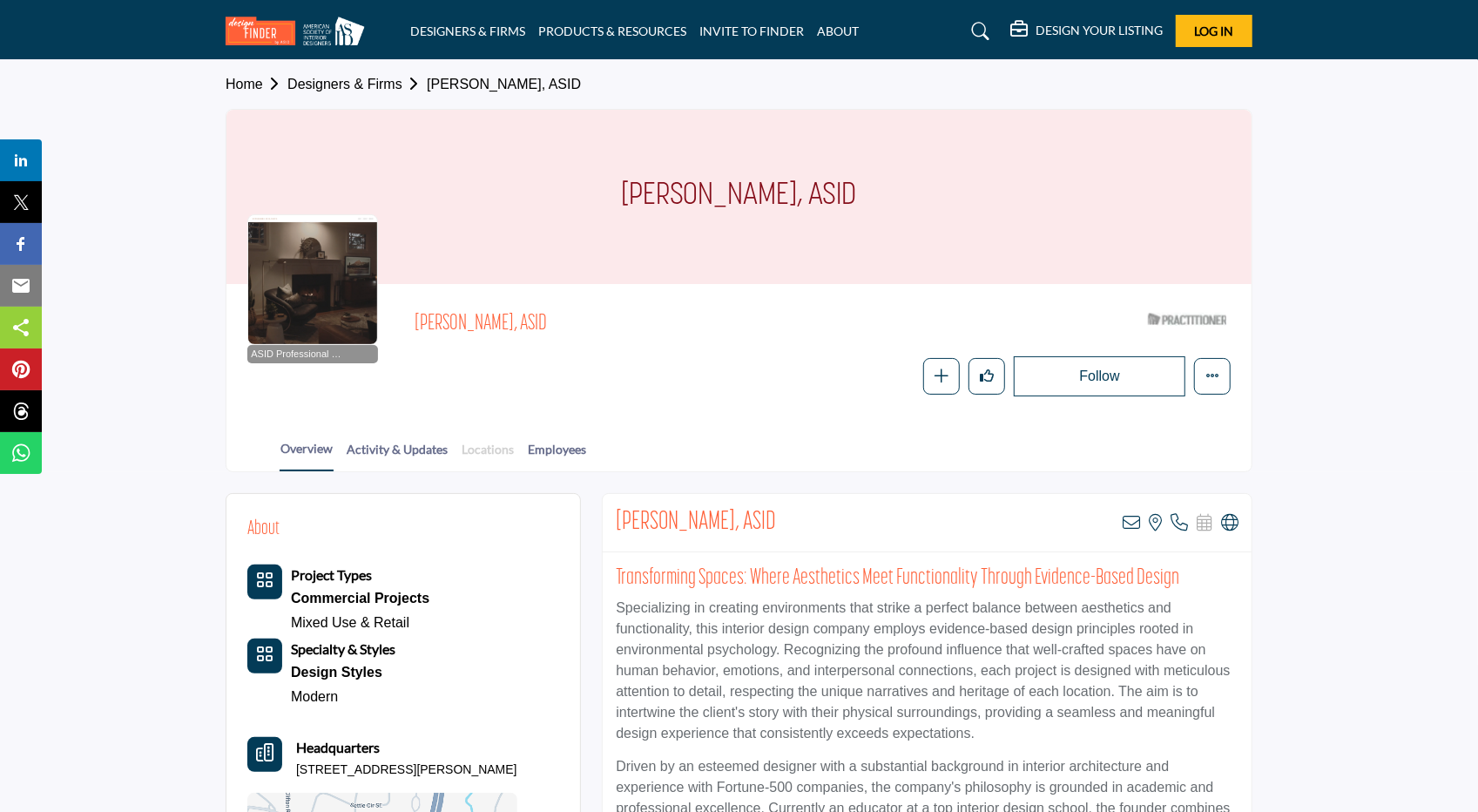
click at [479, 451] on link "Locations" at bounding box center [487, 454] width 54 height 30
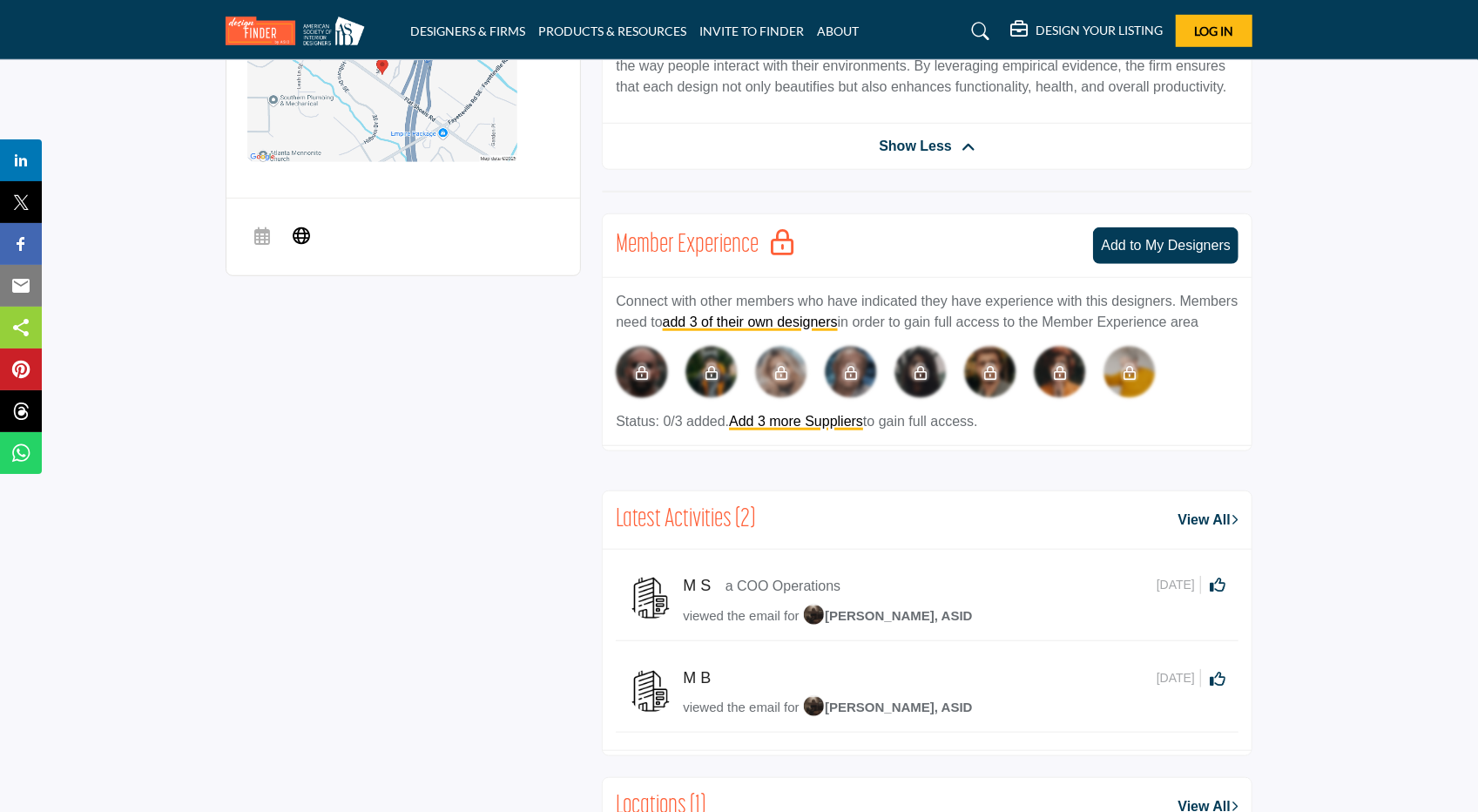
scroll to position [812, 0]
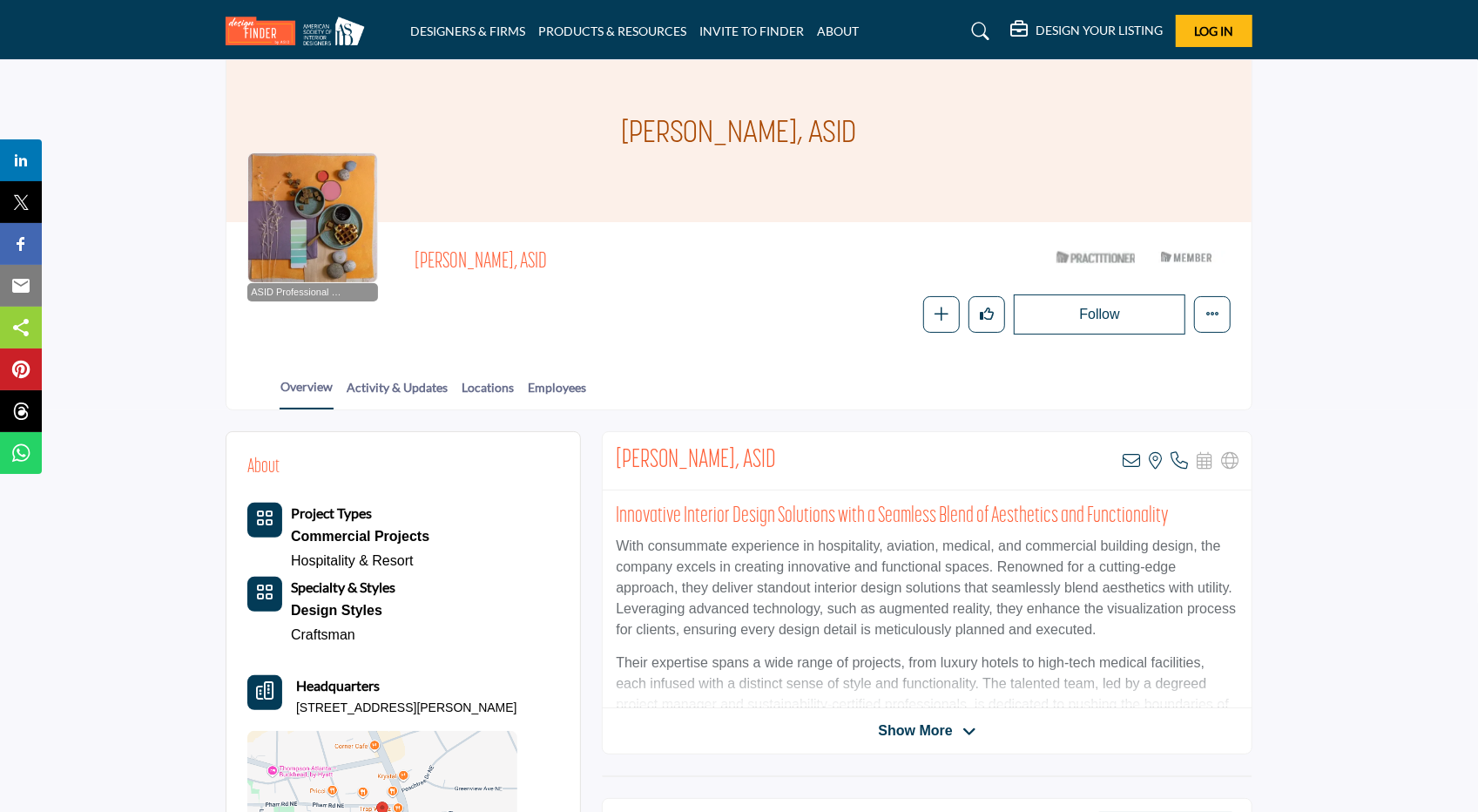
scroll to position [348, 0]
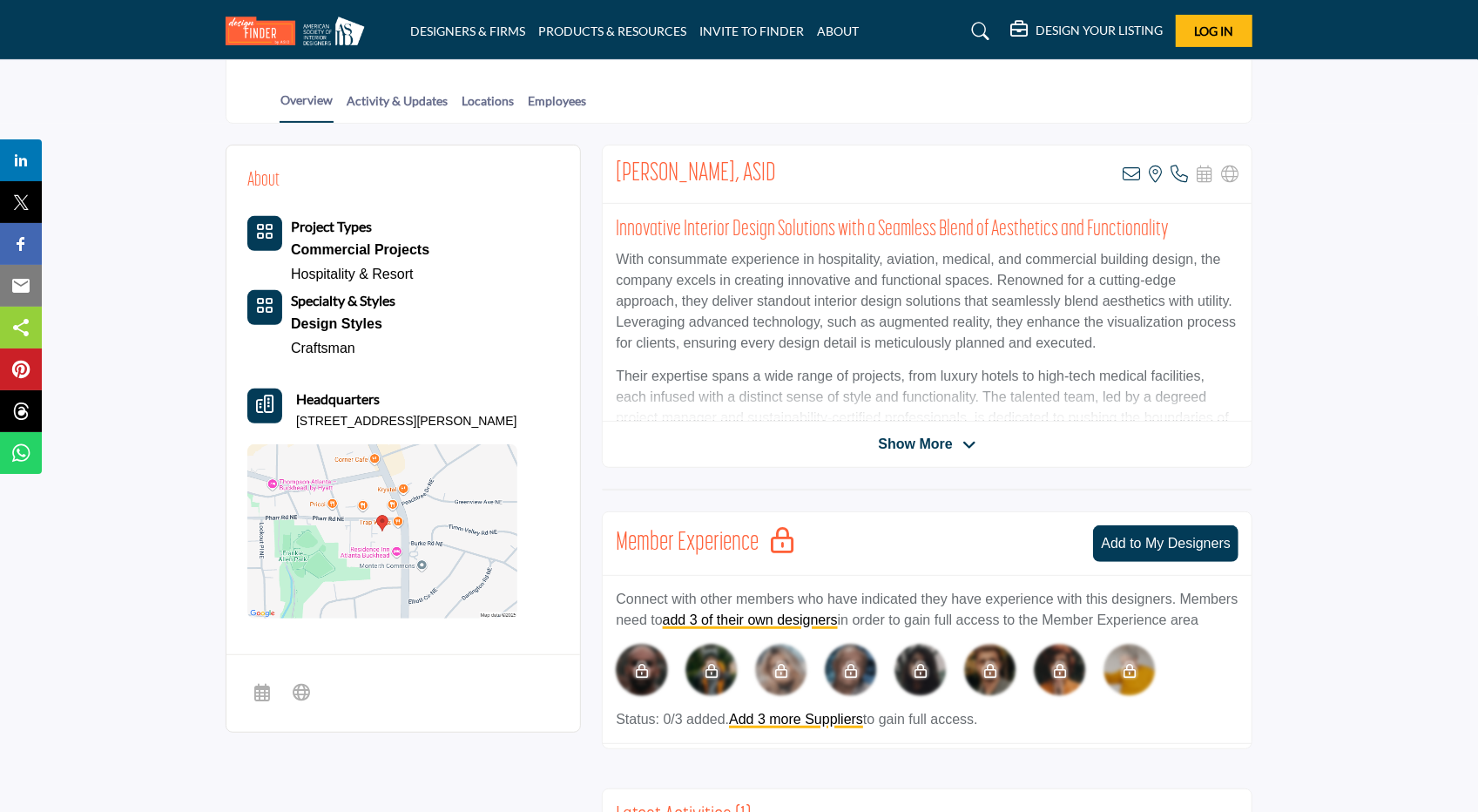
click at [893, 443] on span "Show More" at bounding box center [915, 443] width 74 height 21
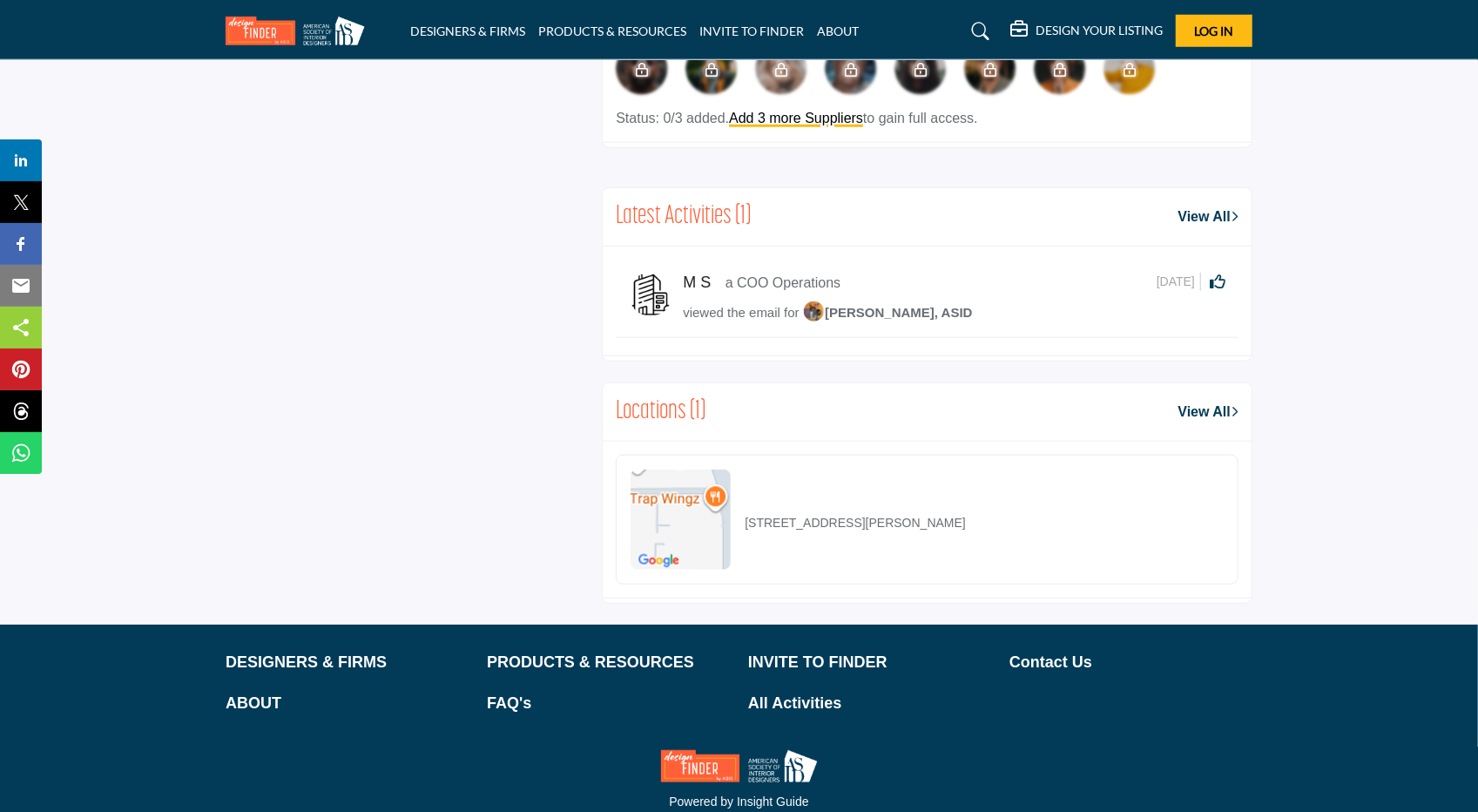
scroll to position [1084, 0]
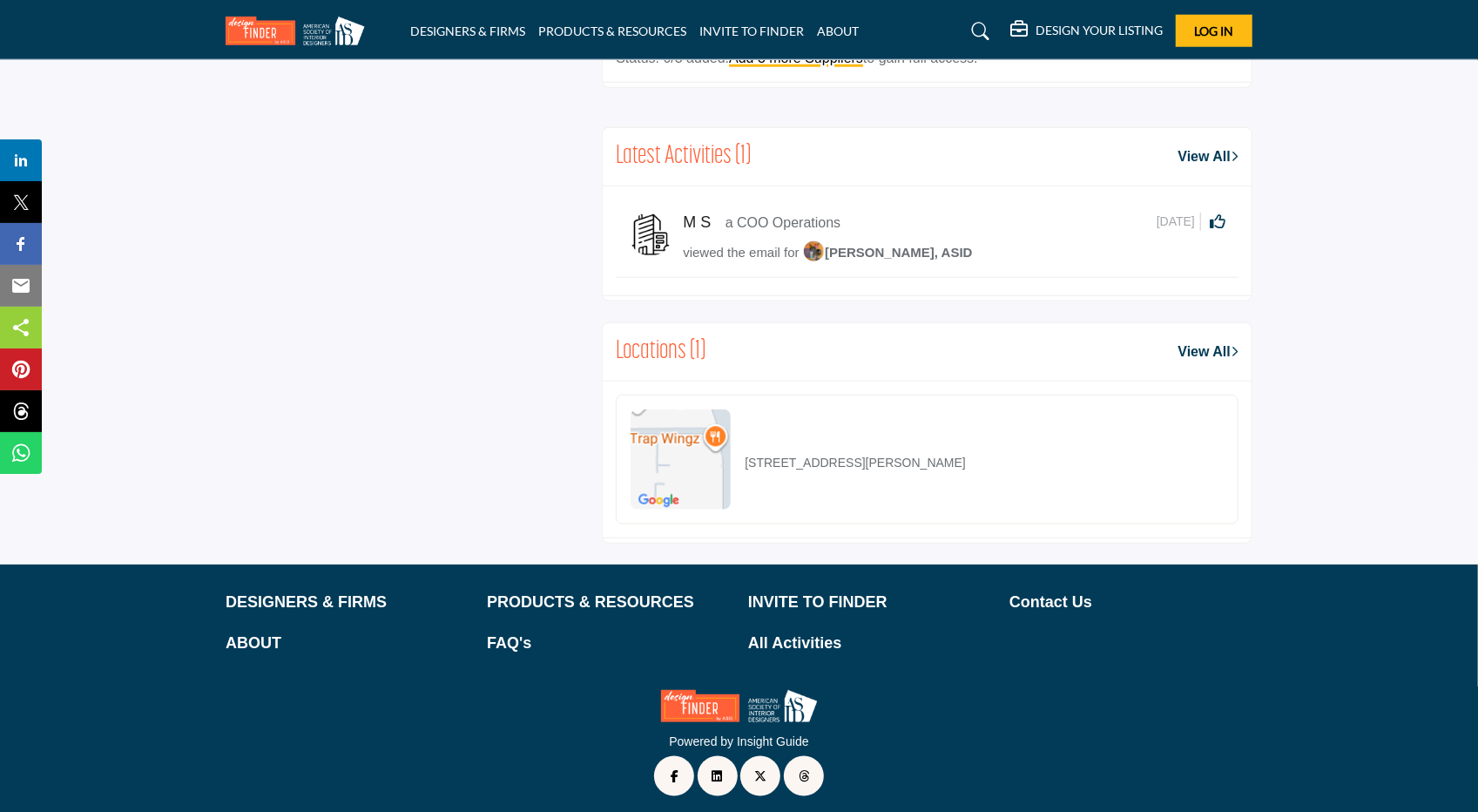
drag, startPoint x: 1065, startPoint y: 454, endPoint x: 741, endPoint y: 463, distance: 324.1
click at [741, 463] on div "575 Pharr Rd NE Unit 52186, 30355-4047, USA" at bounding box center [927, 459] width 623 height 130
copy p "575 Pharr Rd NE Unit 52186, 30355-4047, USA"
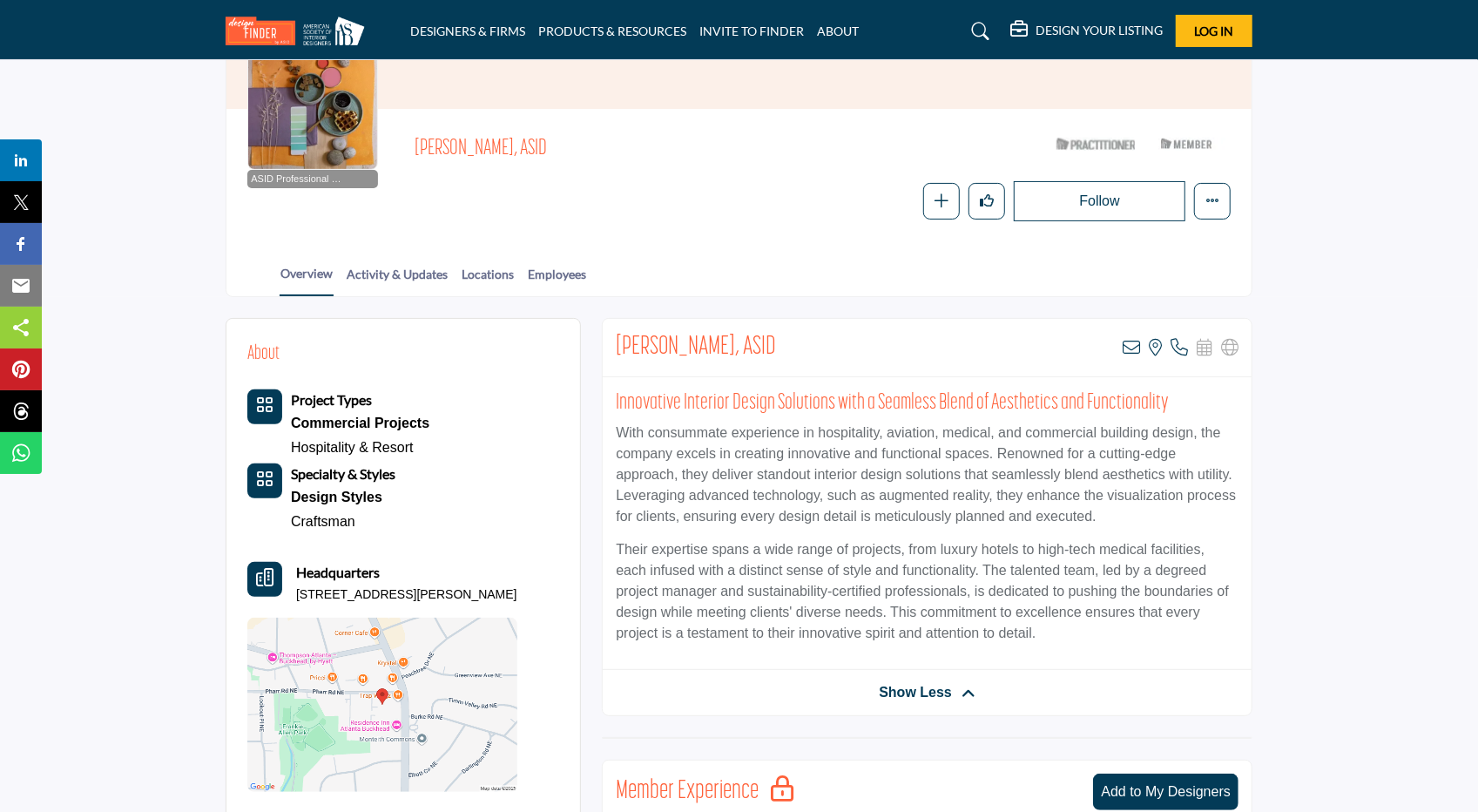
scroll to position [155, 0]
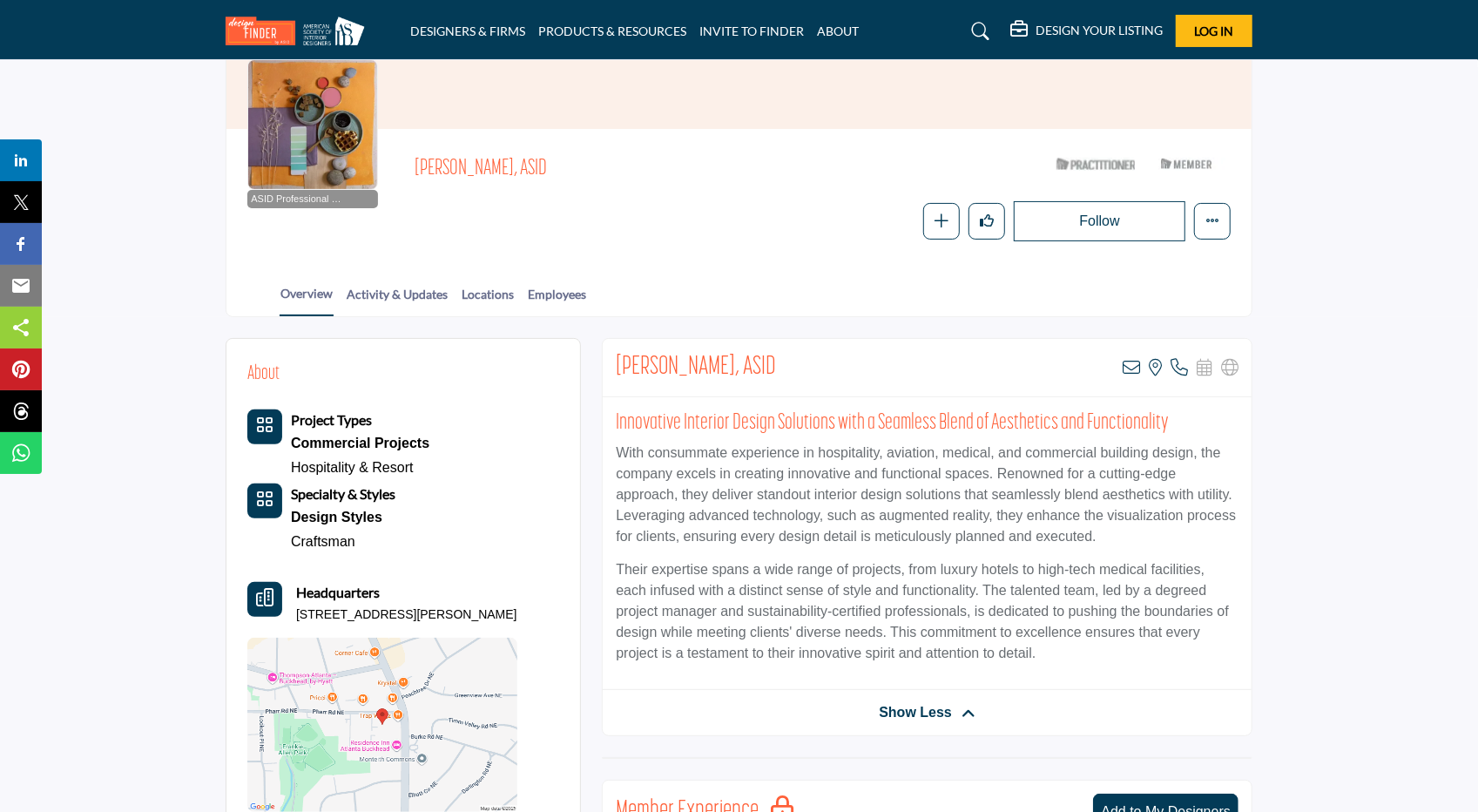
drag, startPoint x: 823, startPoint y: 367, endPoint x: 603, endPoint y: 381, distance: 220.4
click at [603, 381] on div "Charisma Williams, ASID View email address of this listing View the location of…" at bounding box center [927, 368] width 649 height 59
copy h2 "Charisma Williams, ASID"
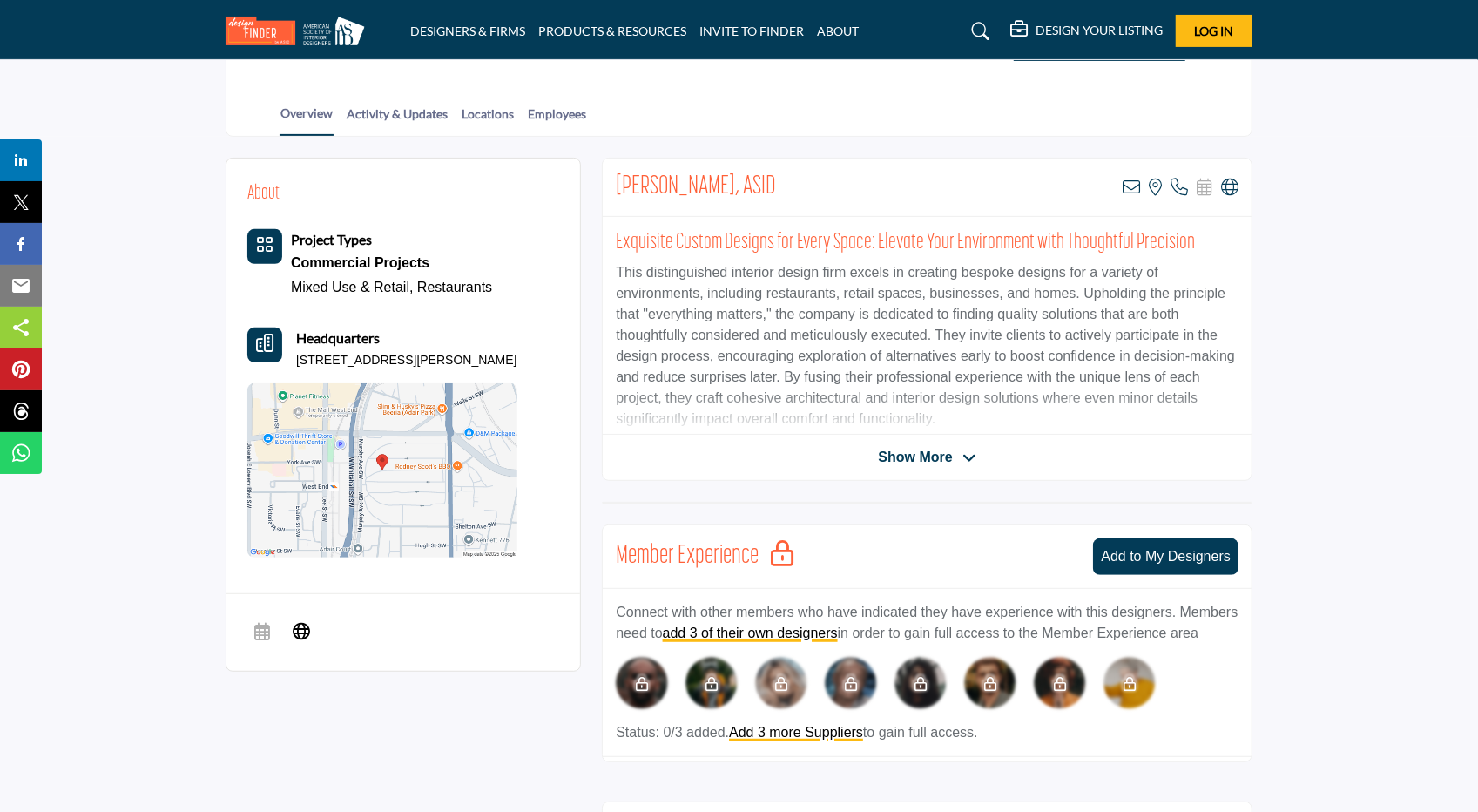
scroll to position [348, 0]
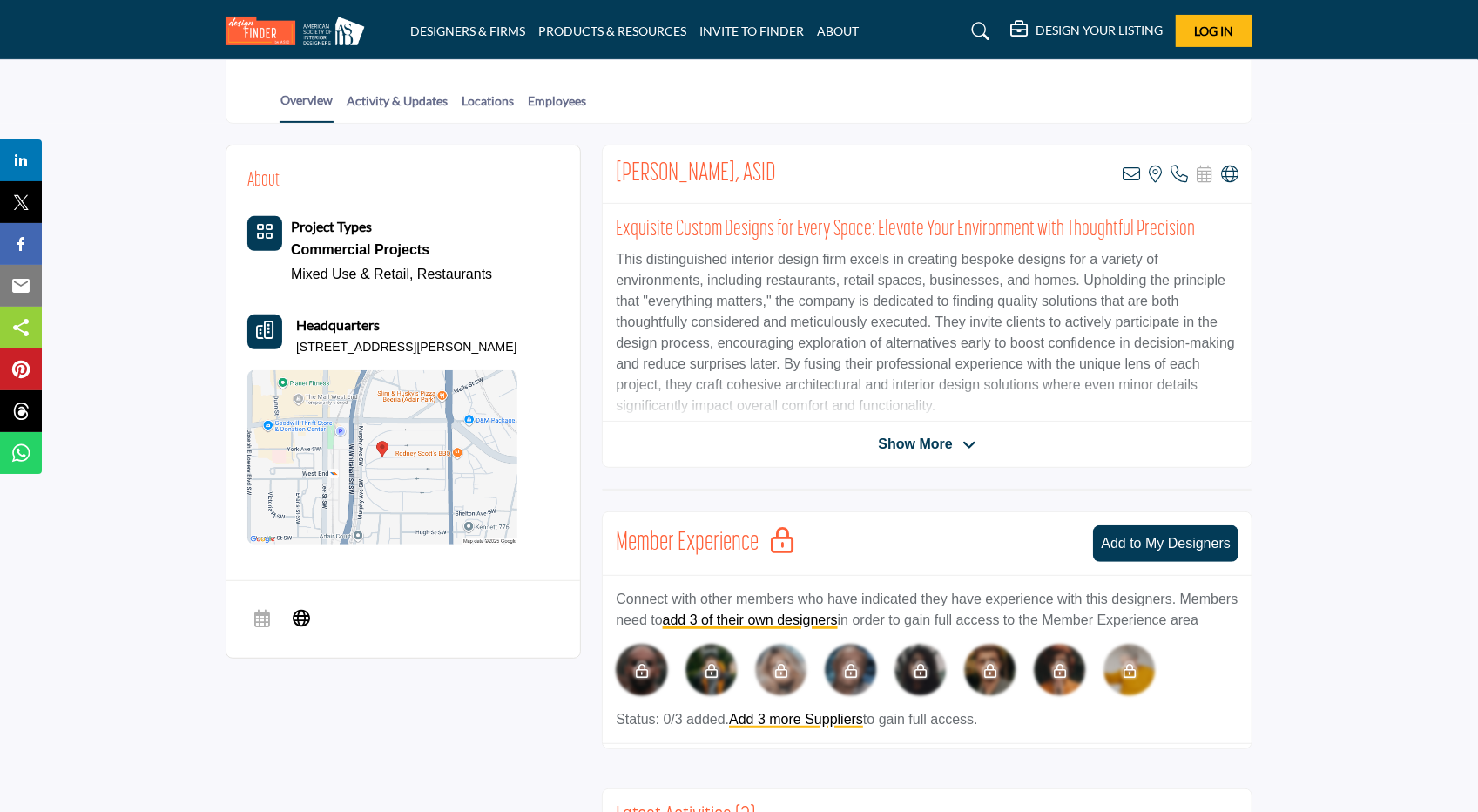
drag, startPoint x: 297, startPoint y: 345, endPoint x: 322, endPoint y: 361, distance: 29.7
click at [322, 356] on p "680 Murphy Ave SW Ste 4210, 30310-1902, USA" at bounding box center [407, 347] width 221 height 18
copy p "680 Murphy Ave SW Ste 4210, 30310-1902, USA"
click at [1028, 445] on div "Show More" at bounding box center [927, 443] width 649 height 21
click at [896, 445] on span "Show More" at bounding box center [915, 443] width 74 height 21
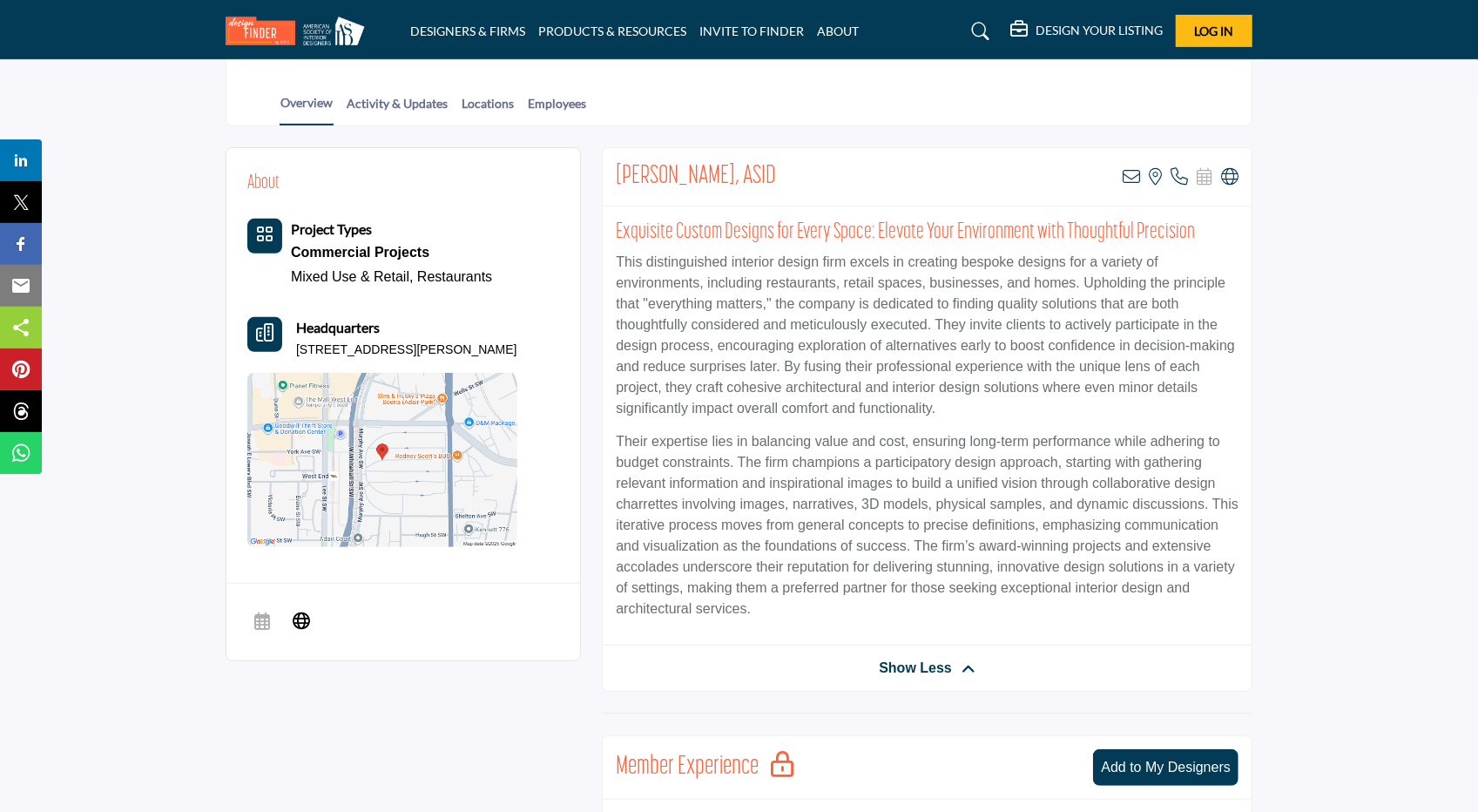
scroll to position [0, 0]
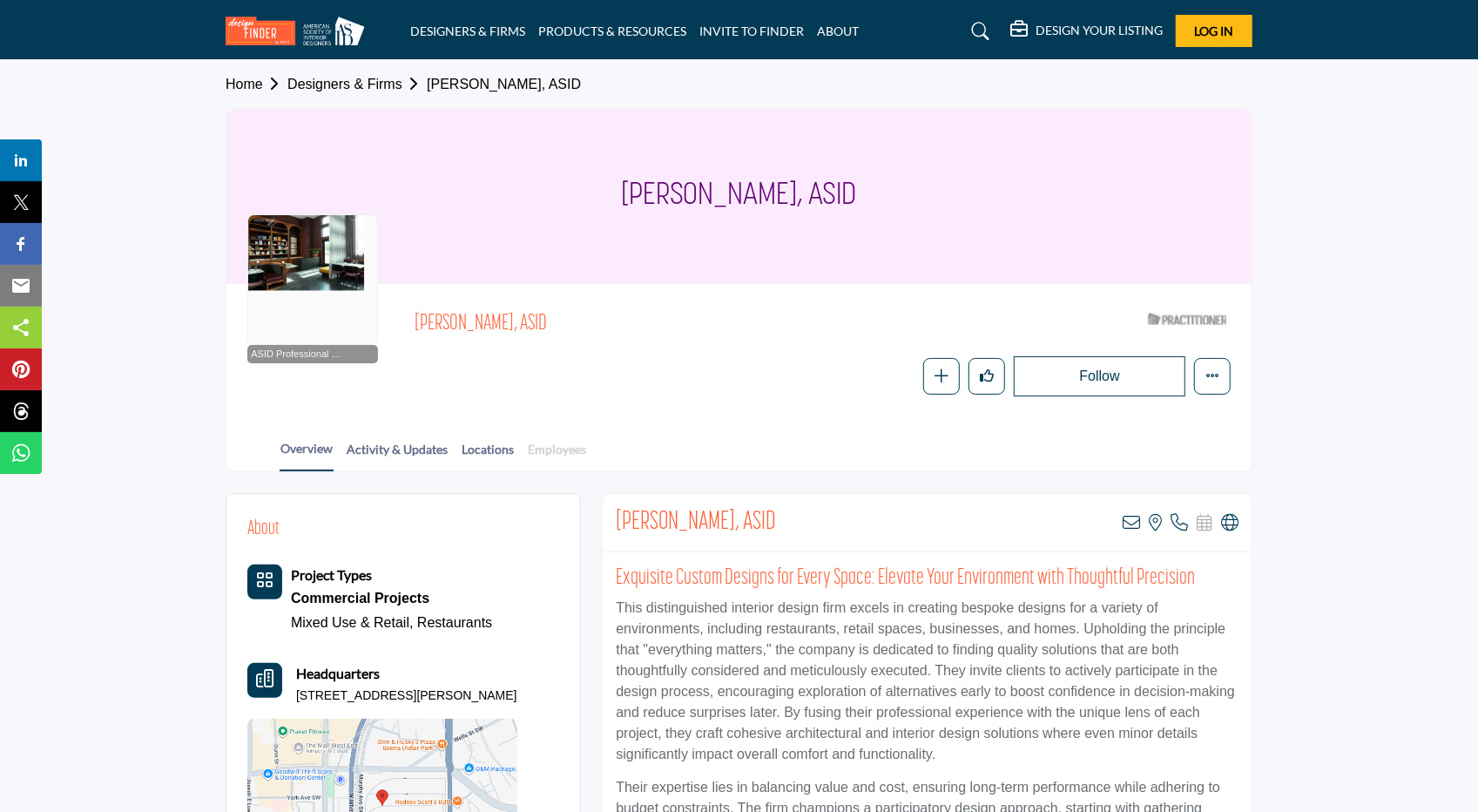
click at [565, 456] on link "Employees" at bounding box center [557, 454] width 60 height 30
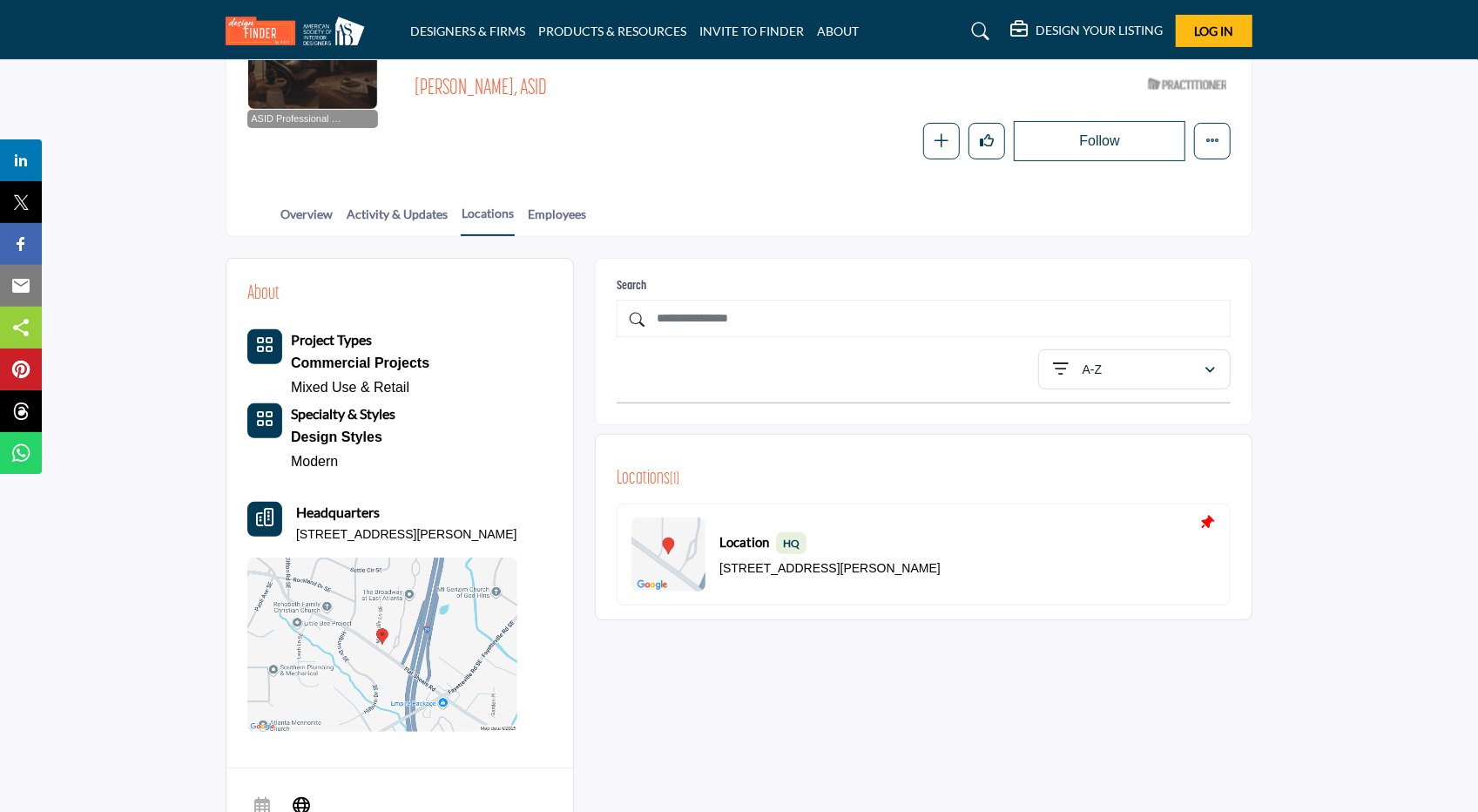
scroll to position [232, 0]
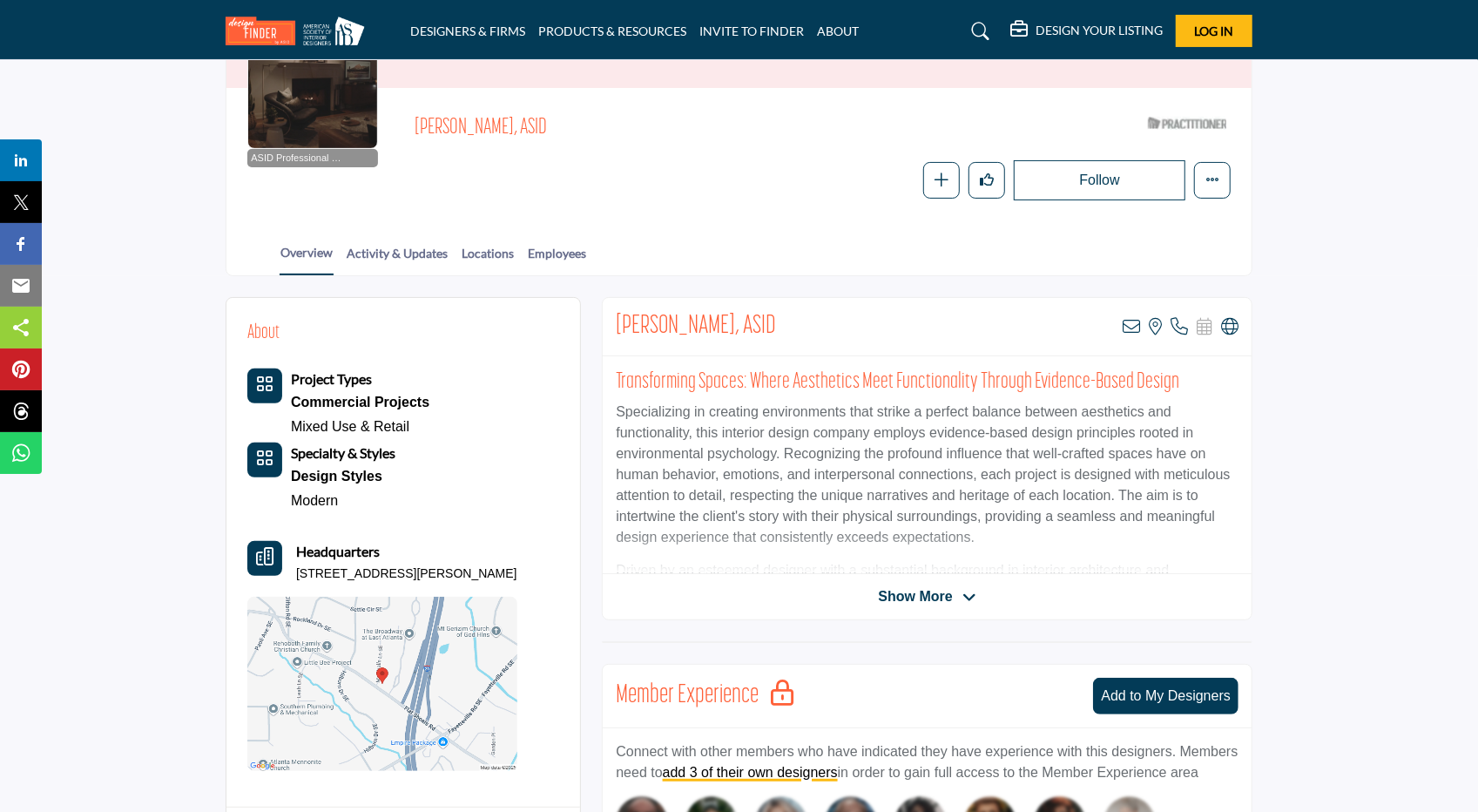
scroll to position [150, 0]
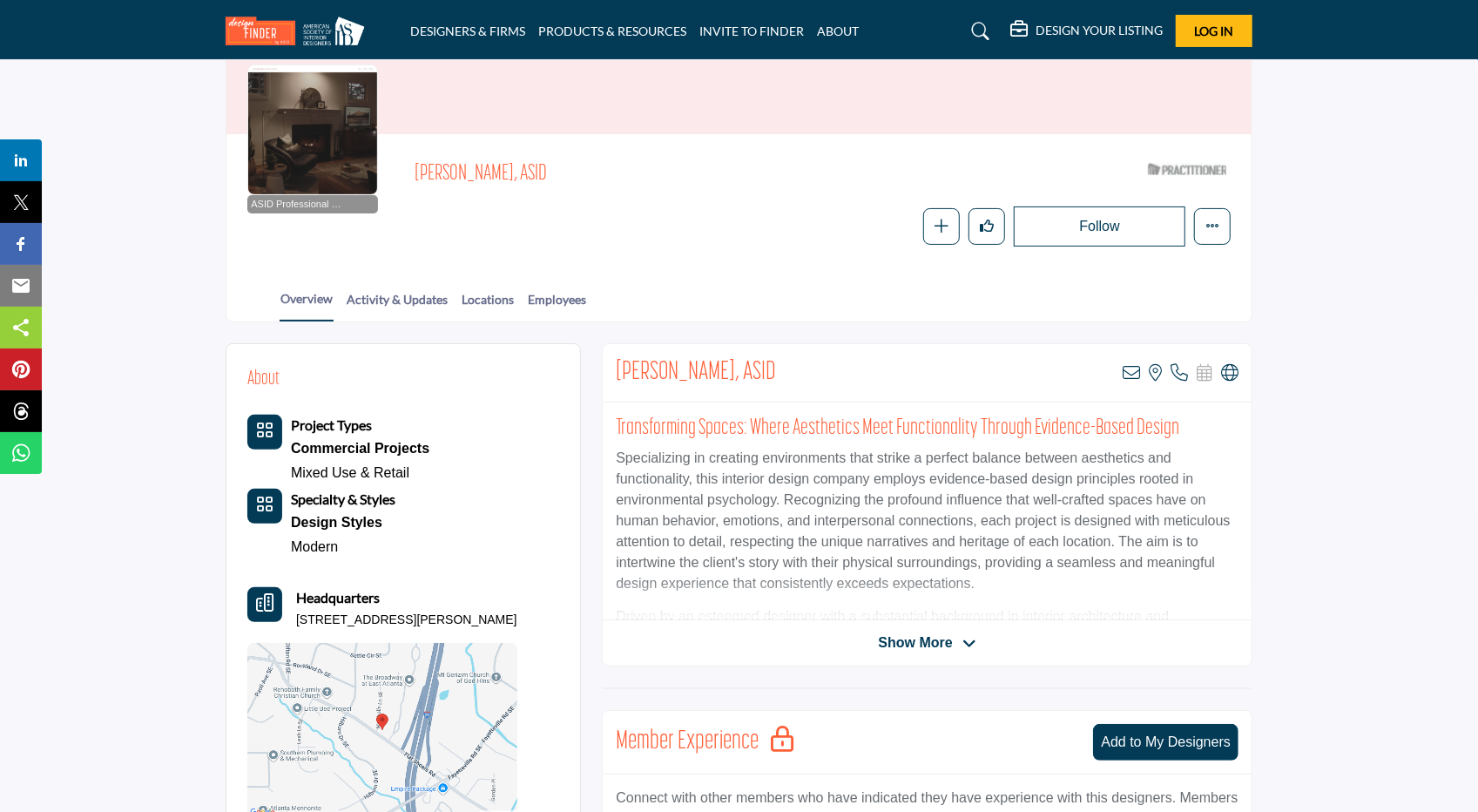
click at [806, 632] on div "Show More" at bounding box center [927, 642] width 649 height 21
click at [931, 632] on span "Show More" at bounding box center [915, 642] width 74 height 21
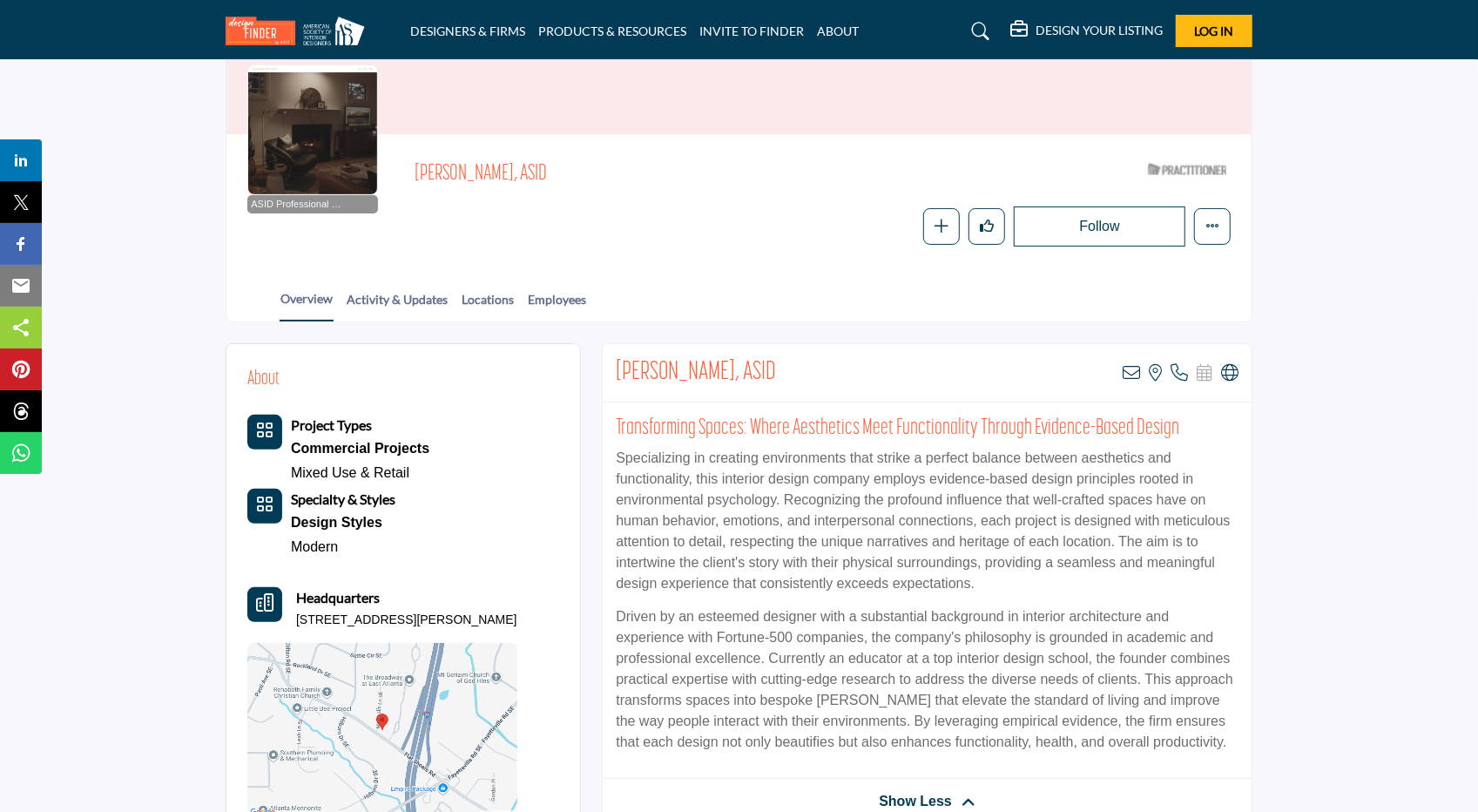
drag, startPoint x: 817, startPoint y: 371, endPoint x: 608, endPoint y: 365, distance: 209.1
click at [608, 365] on div "[PERSON_NAME], ASID View email address of this listing View the location of thi…" at bounding box center [927, 374] width 649 height 59
copy h2 "[PERSON_NAME], ASID"
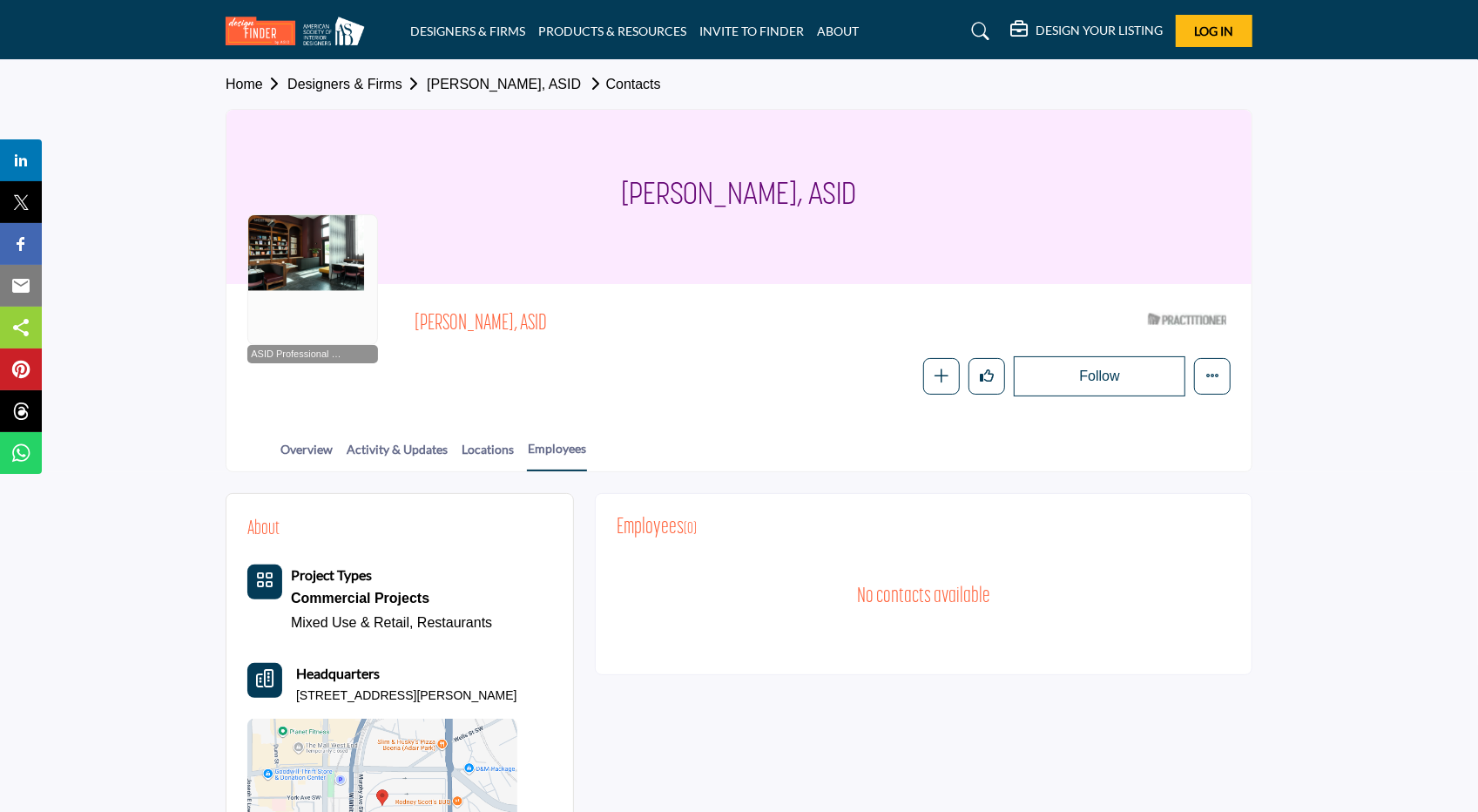
drag, startPoint x: 854, startPoint y: 193, endPoint x: 639, endPoint y: 193, distance: 215.0
click at [639, 193] on div "[PERSON_NAME], ASID" at bounding box center [739, 197] width 1026 height 174
copy h1 "[PERSON_NAME], ASID"
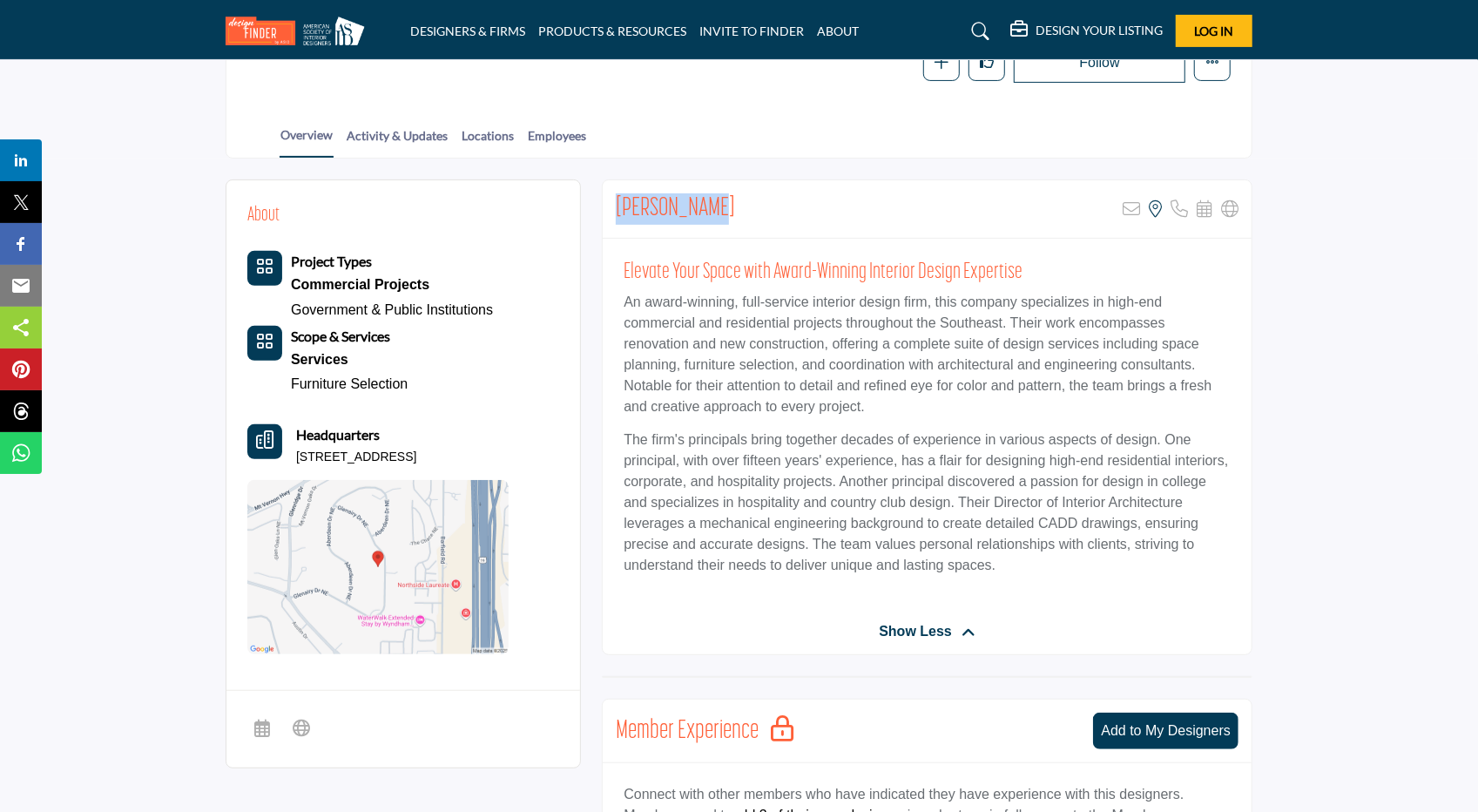
scroll to position [311, 0]
drag, startPoint x: 494, startPoint y: 458, endPoint x: 297, endPoint y: 449, distance: 197.2
click at [297, 449] on div "Headquarters 780 Glenairy Dr, 30328-4217, USA" at bounding box center [378, 444] width 261 height 42
copy p "780 Glenairy Dr, 30328-4217, USA"
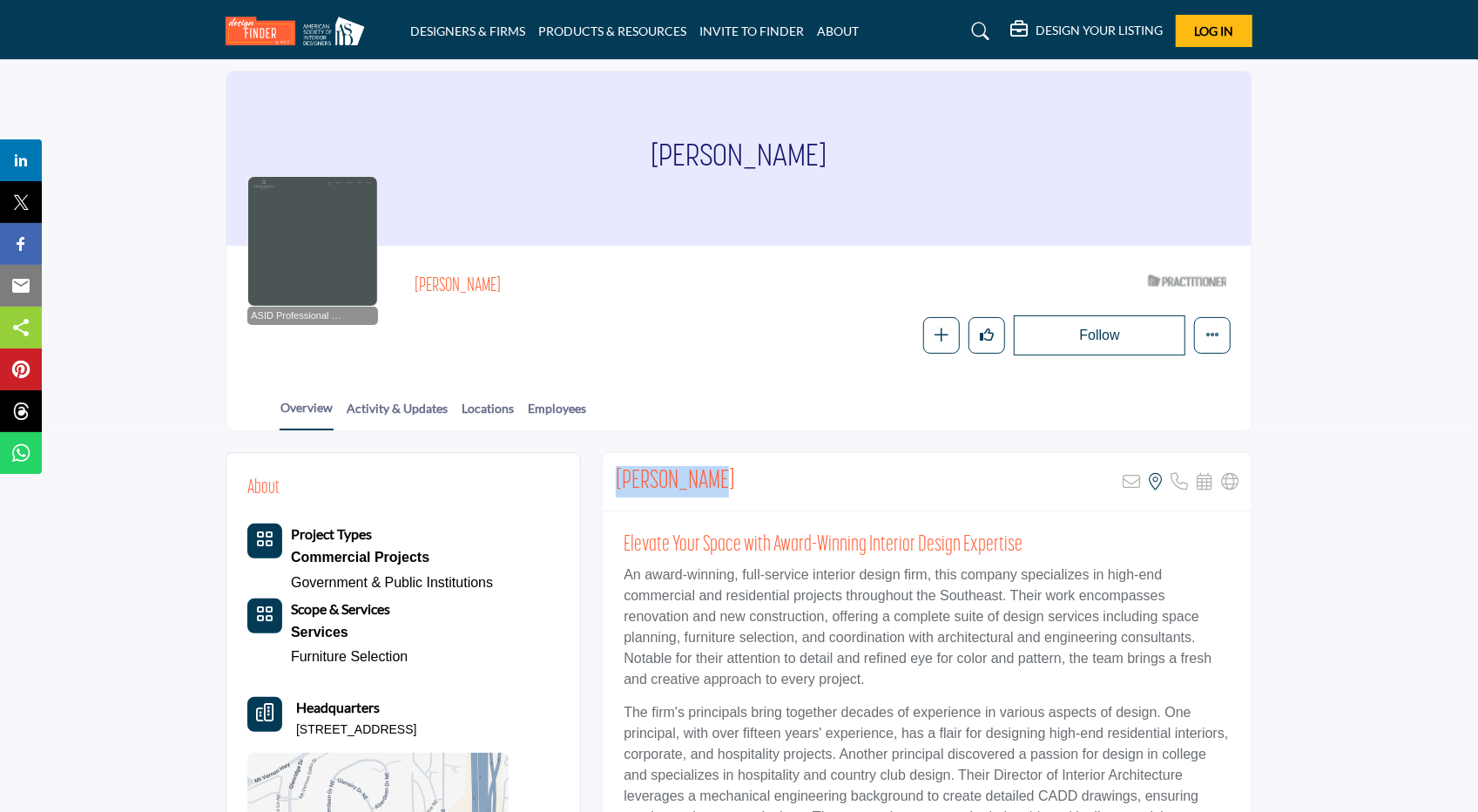
scroll to position [0, 0]
